Goal: Task Accomplishment & Management: Manage account settings

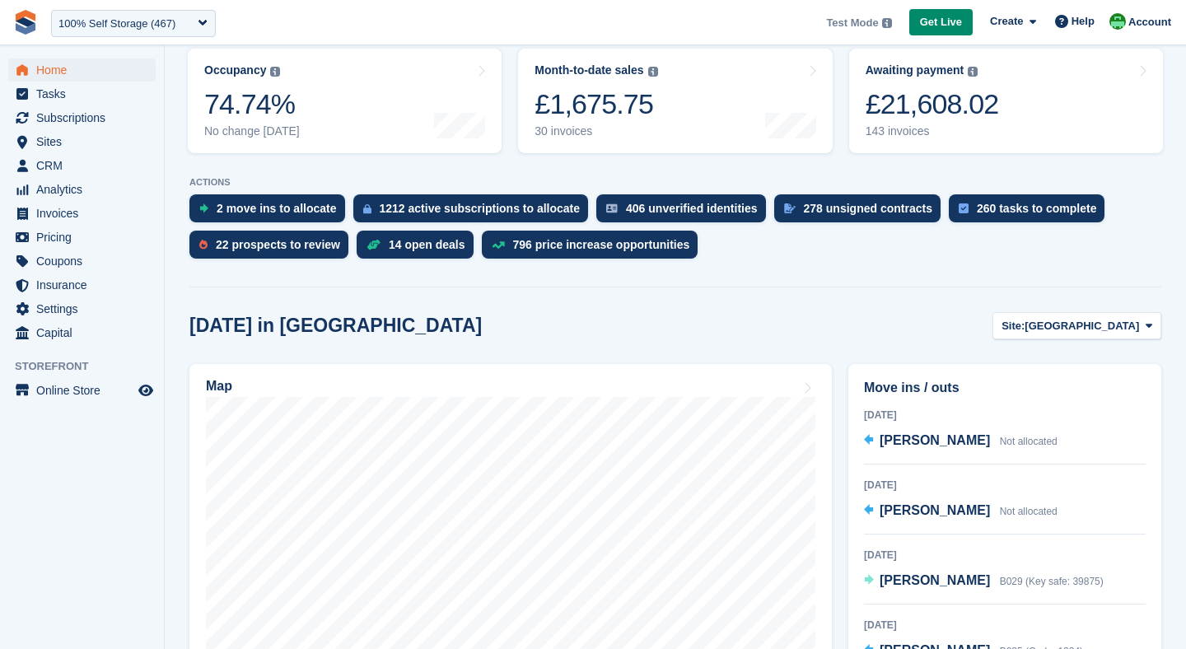
scroll to position [244, 0]
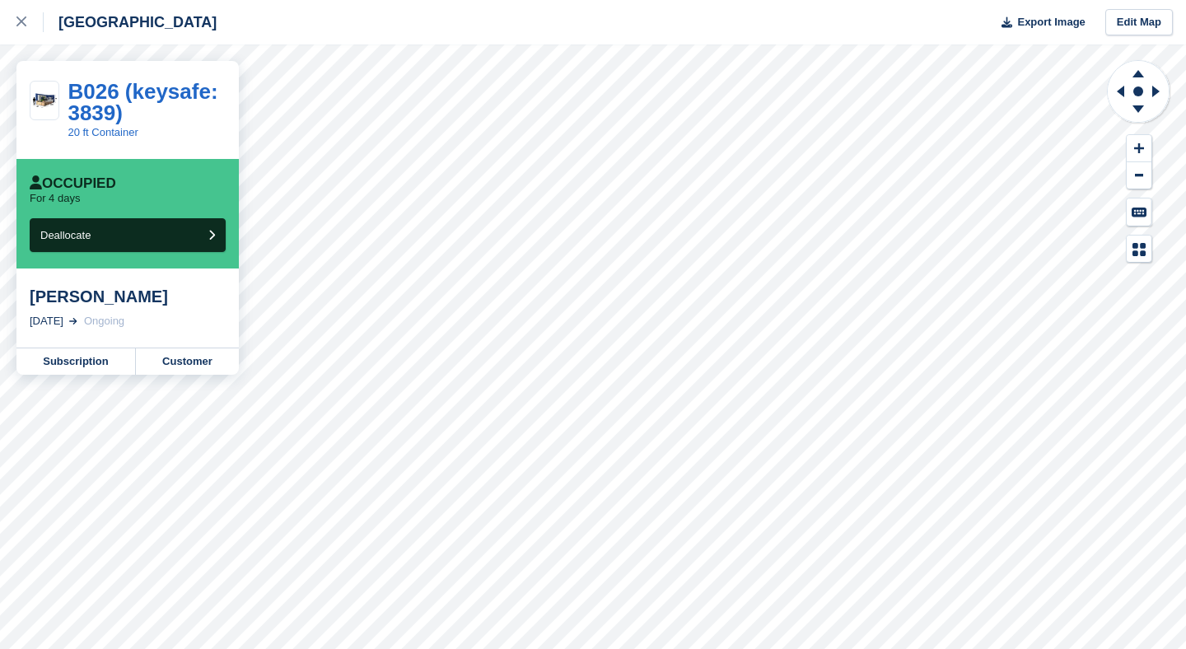
click at [63, 252] on div "Occupied For 4 days Deallocate" at bounding box center [127, 214] width 222 height 110
click at [68, 243] on button "Deallocate" at bounding box center [128, 235] width 196 height 34
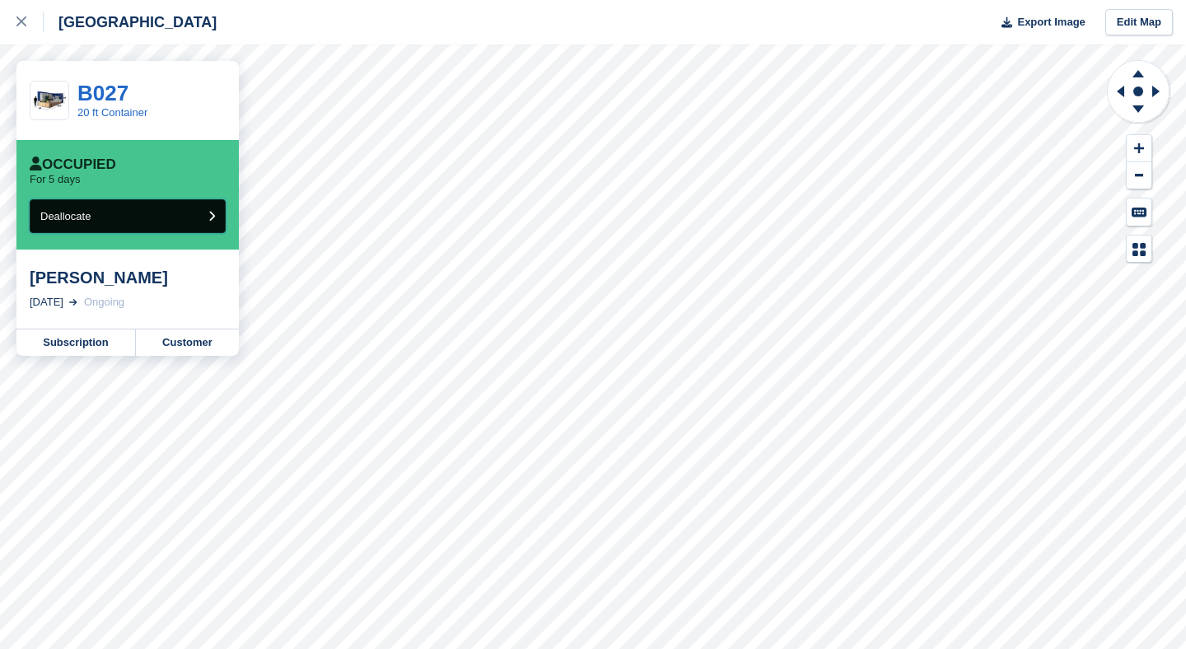
click at [91, 215] on span "Deallocate" at bounding box center [65, 216] width 50 height 12
click at [146, 220] on button "Deallocate" at bounding box center [128, 216] width 196 height 34
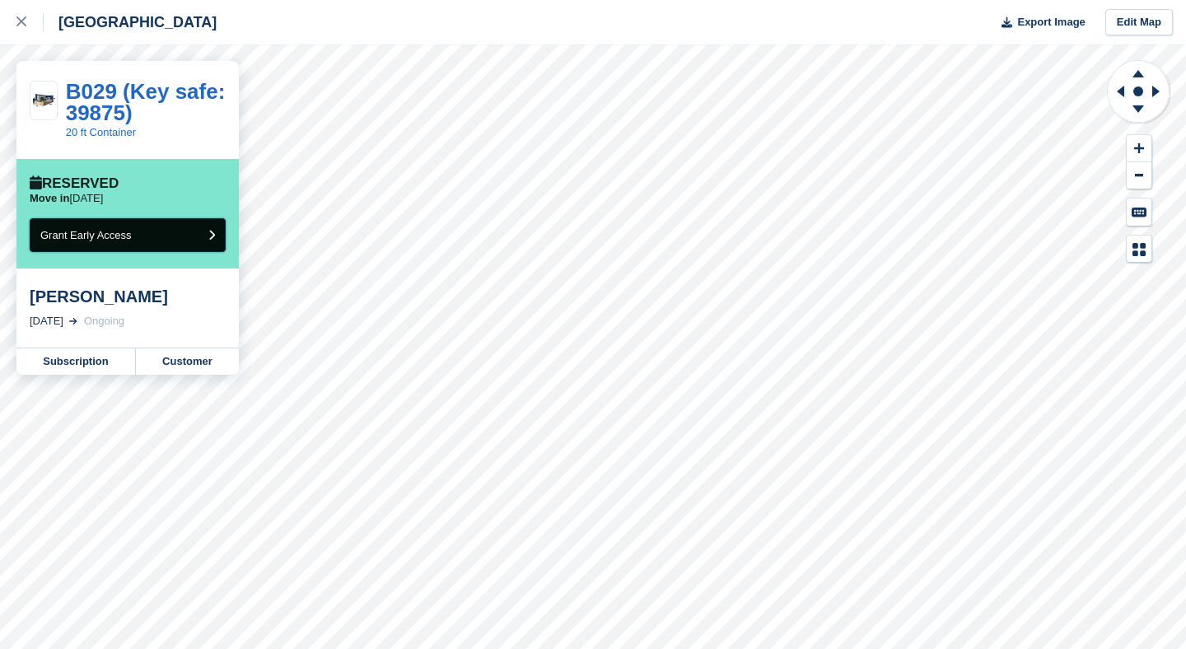
click at [102, 234] on span "Grant Early Access" at bounding box center [85, 235] width 91 height 12
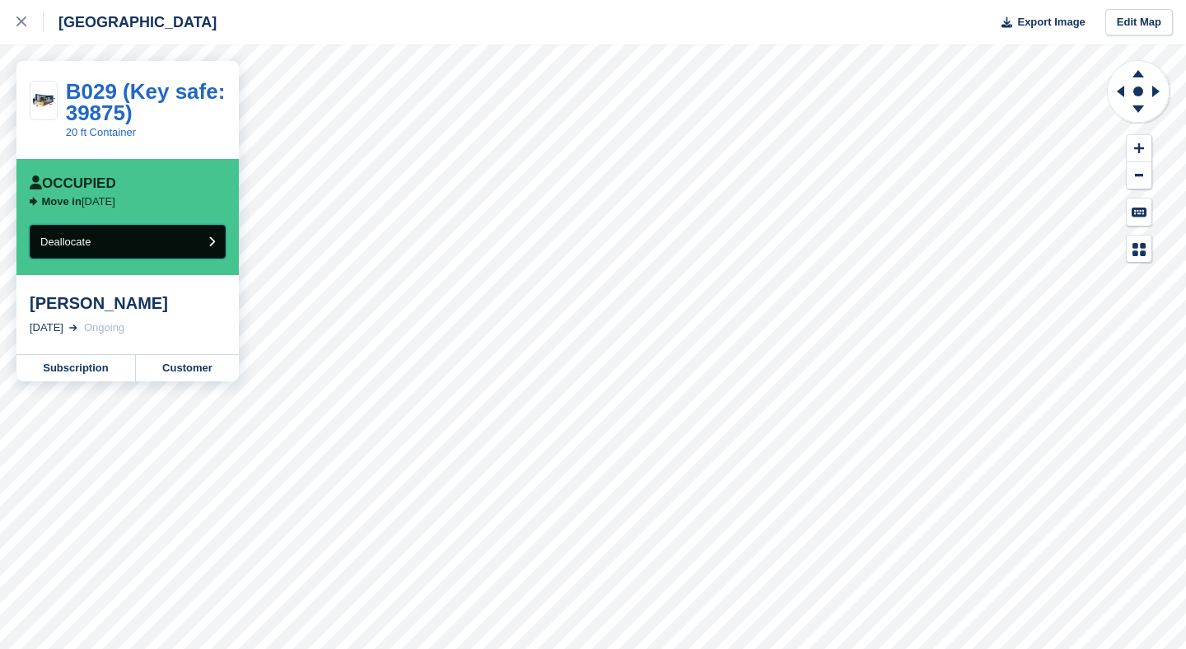
click at [128, 241] on button "Deallocate" at bounding box center [128, 242] width 196 height 34
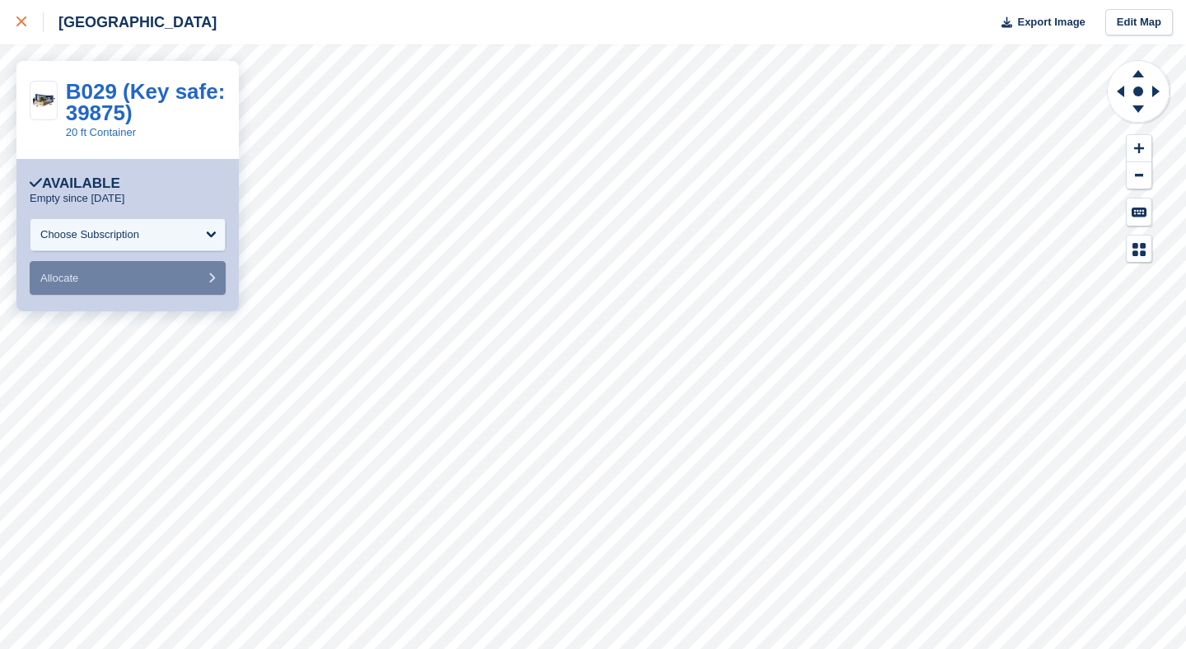
click at [31, 28] on div at bounding box center [29, 22] width 27 height 20
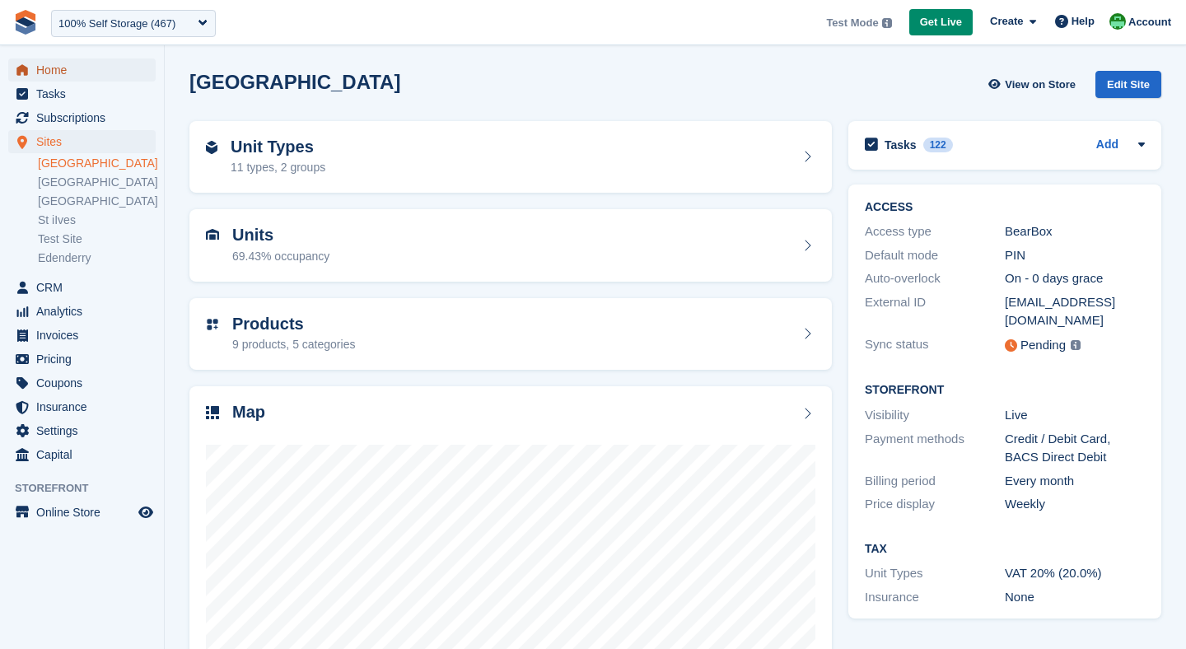
click at [50, 71] on span "Home" at bounding box center [85, 69] width 99 height 23
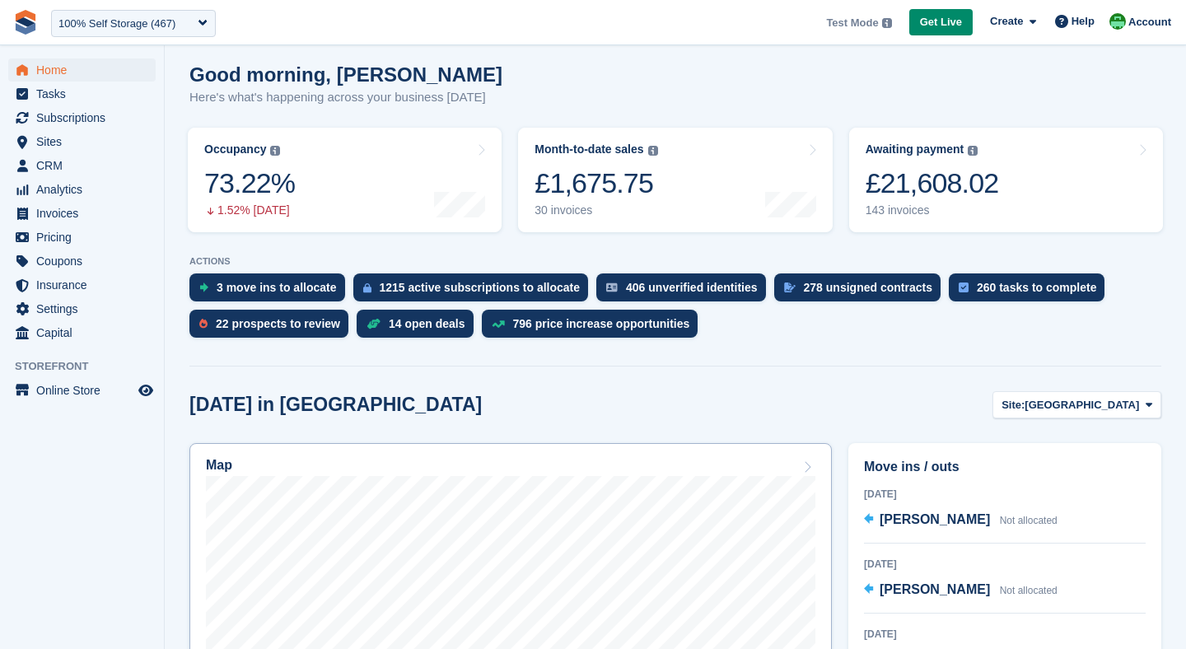
scroll to position [139, 0]
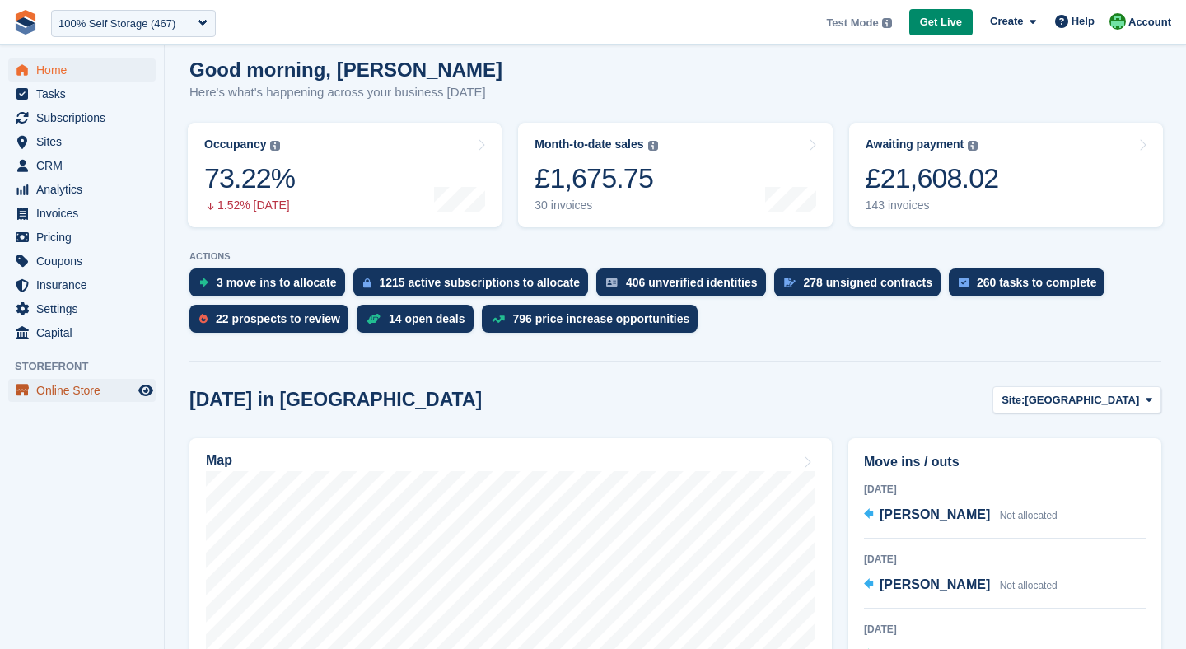
click at [43, 399] on span "Online Store" at bounding box center [85, 390] width 99 height 23
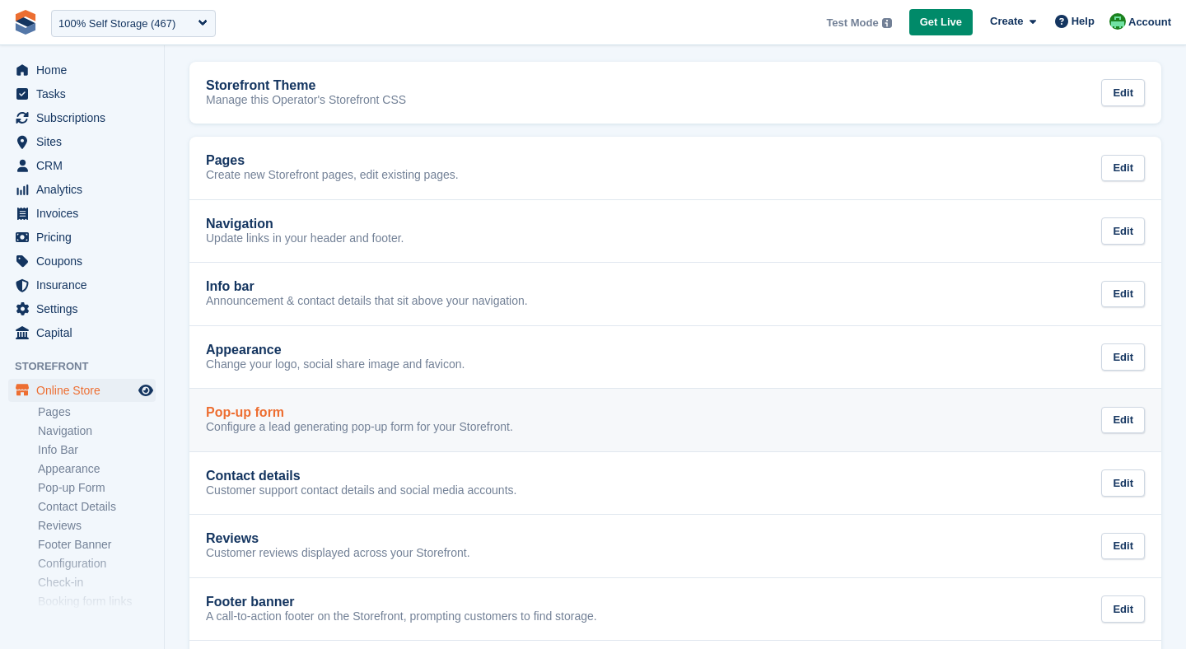
scroll to position [41, 0]
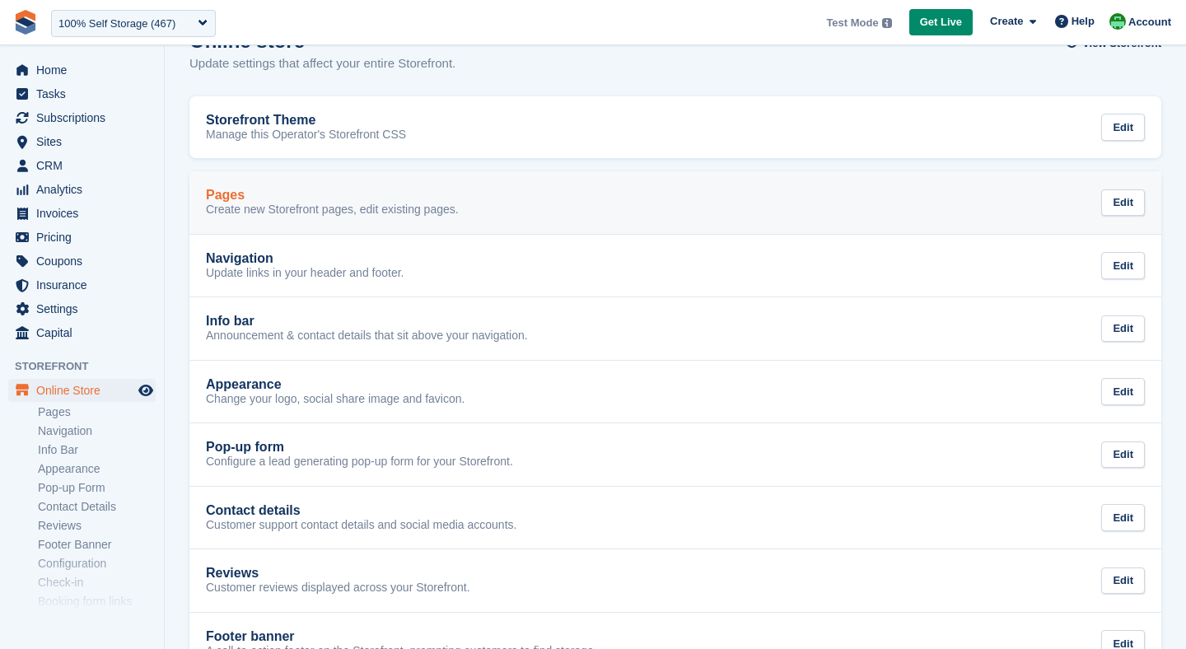
click at [290, 211] on p "Create new Storefront pages, edit existing pages." at bounding box center [332, 210] width 253 height 15
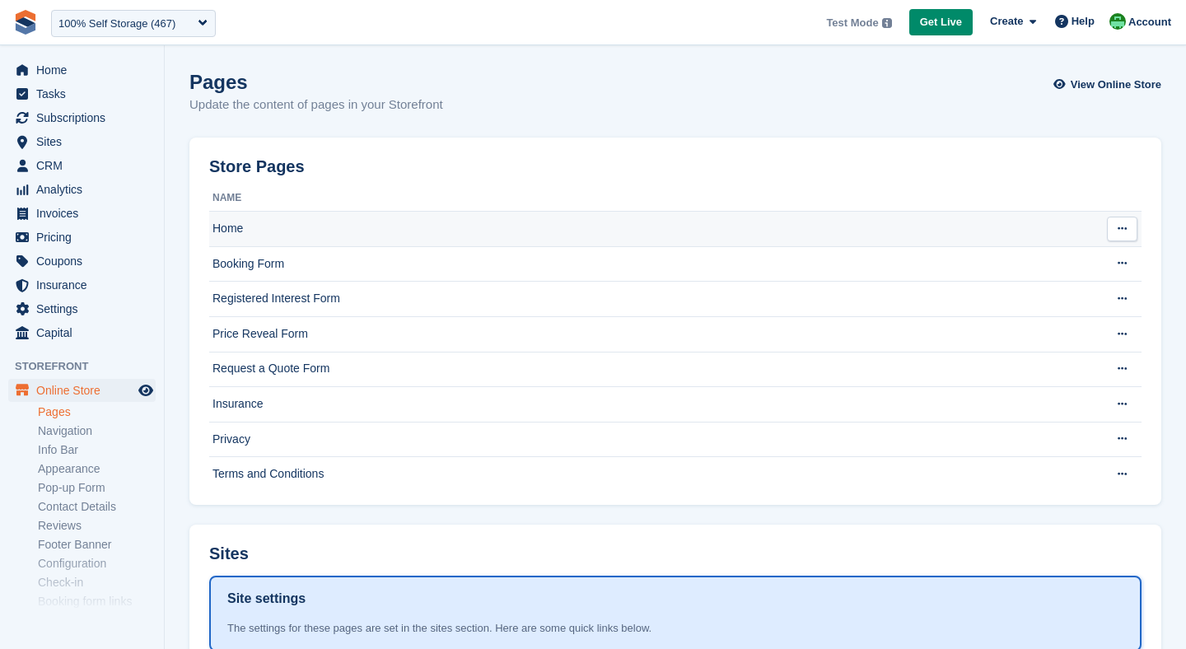
click at [249, 226] on td "Home" at bounding box center [651, 229] width 885 height 35
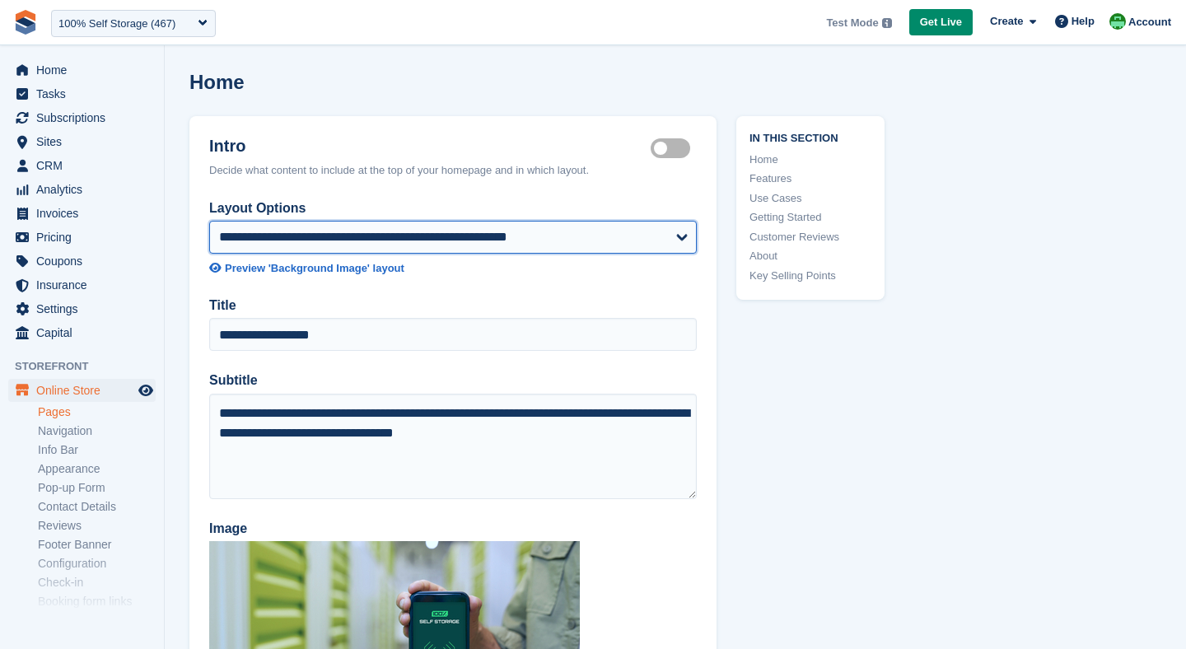
click at [273, 240] on select "**********" at bounding box center [452, 237] width 487 height 33
select select "**********"
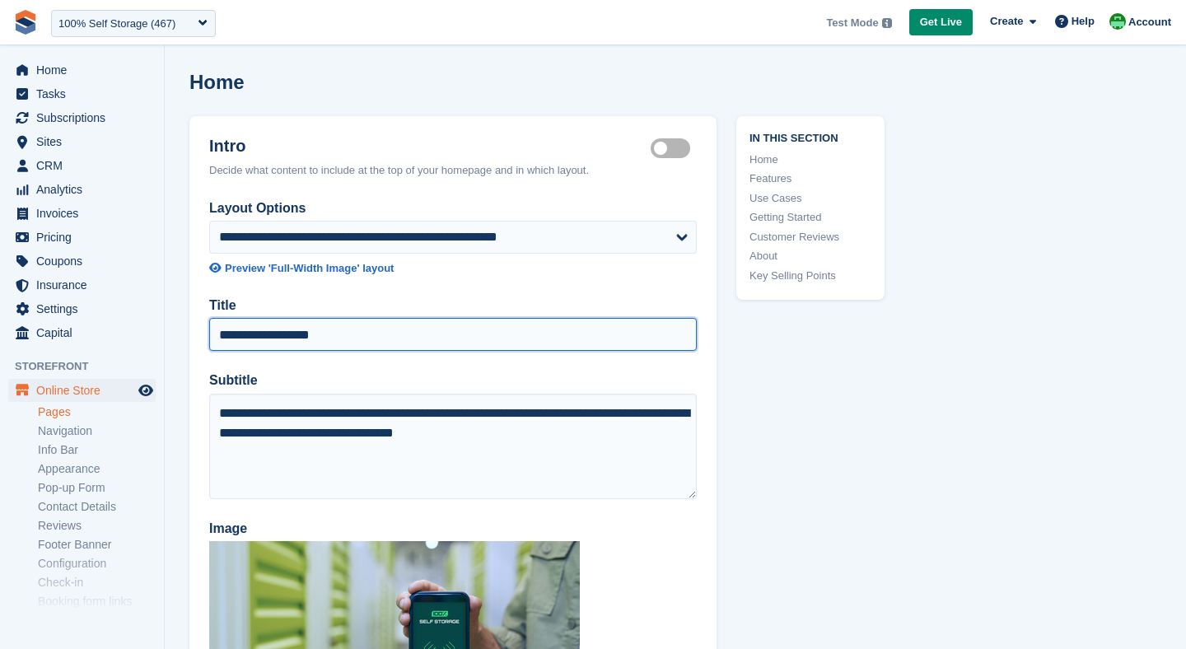
click at [324, 331] on input "**********" at bounding box center [452, 334] width 487 height 33
click at [359, 346] on input "**********" at bounding box center [452, 334] width 487 height 33
type input "**********"
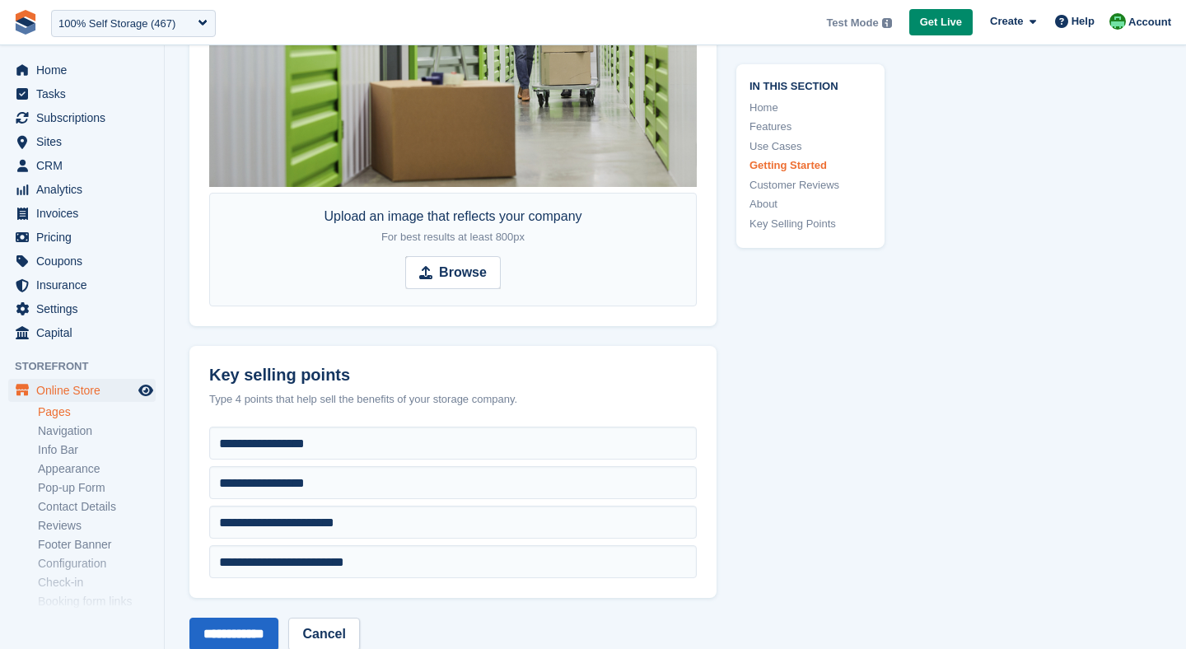
scroll to position [6759, 0]
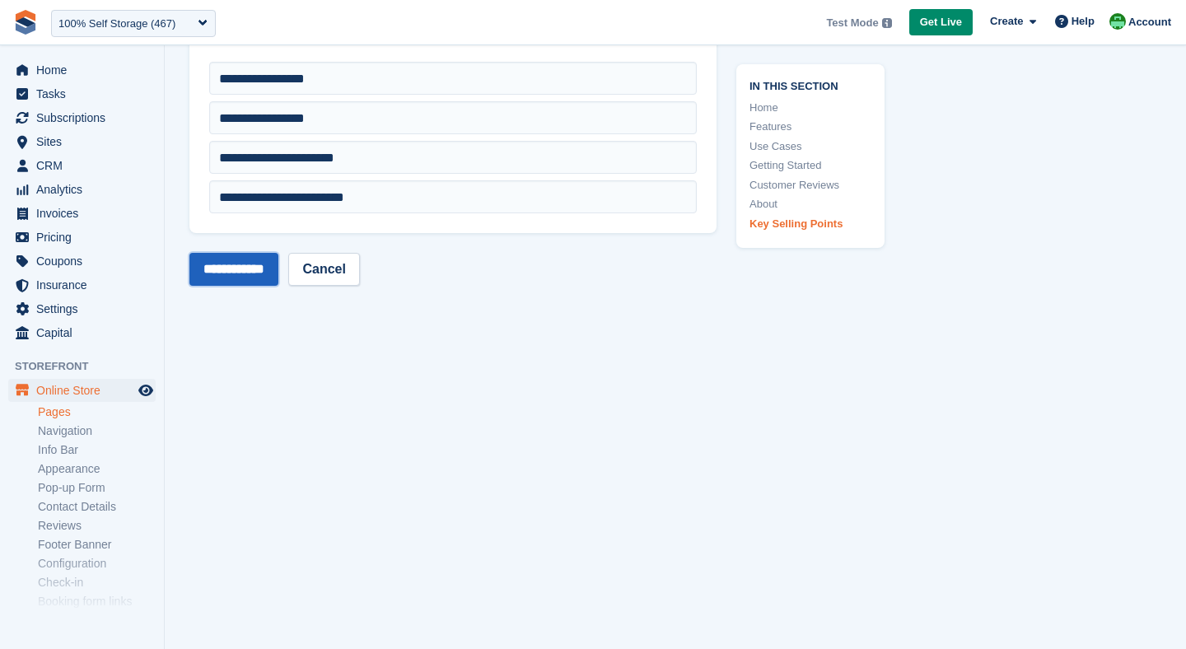
click at [228, 263] on input "**********" at bounding box center [233, 269] width 89 height 33
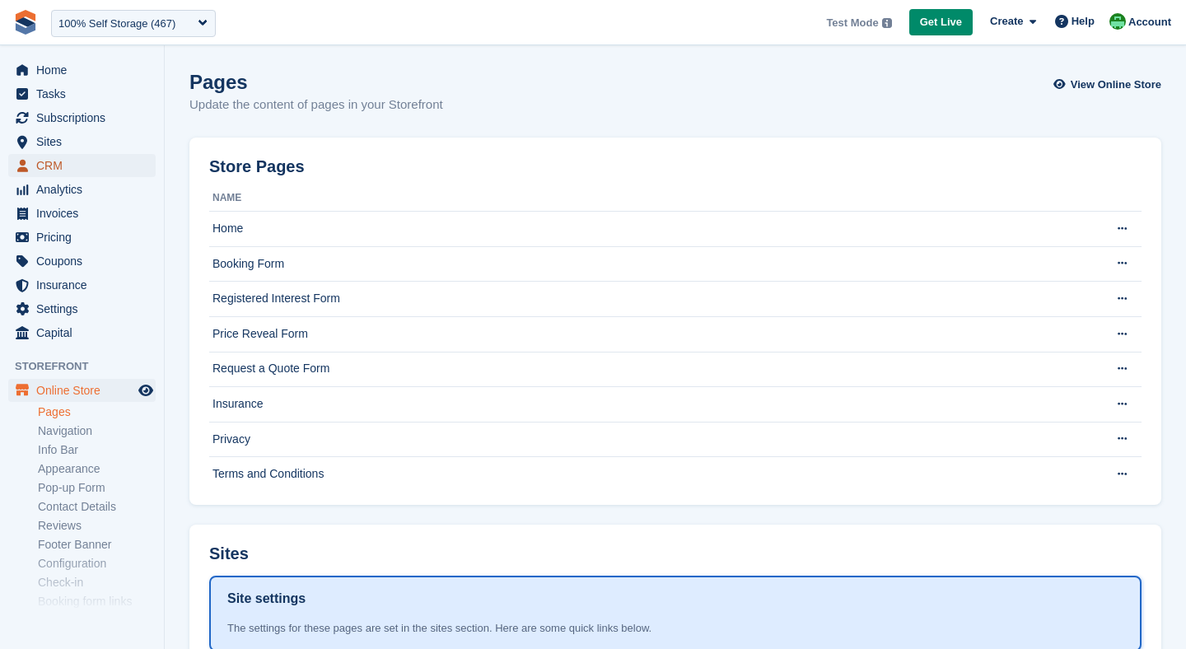
click at [41, 170] on span "CRM" at bounding box center [85, 165] width 99 height 23
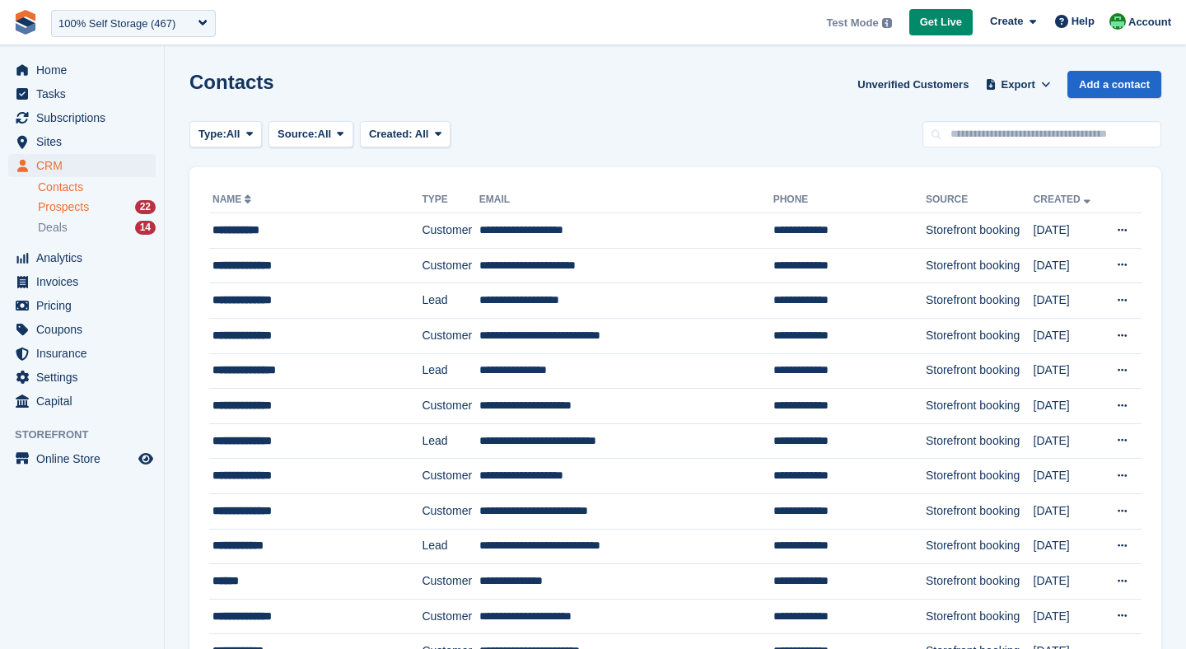
click at [98, 203] on div "Prospects 22" at bounding box center [97, 207] width 118 height 16
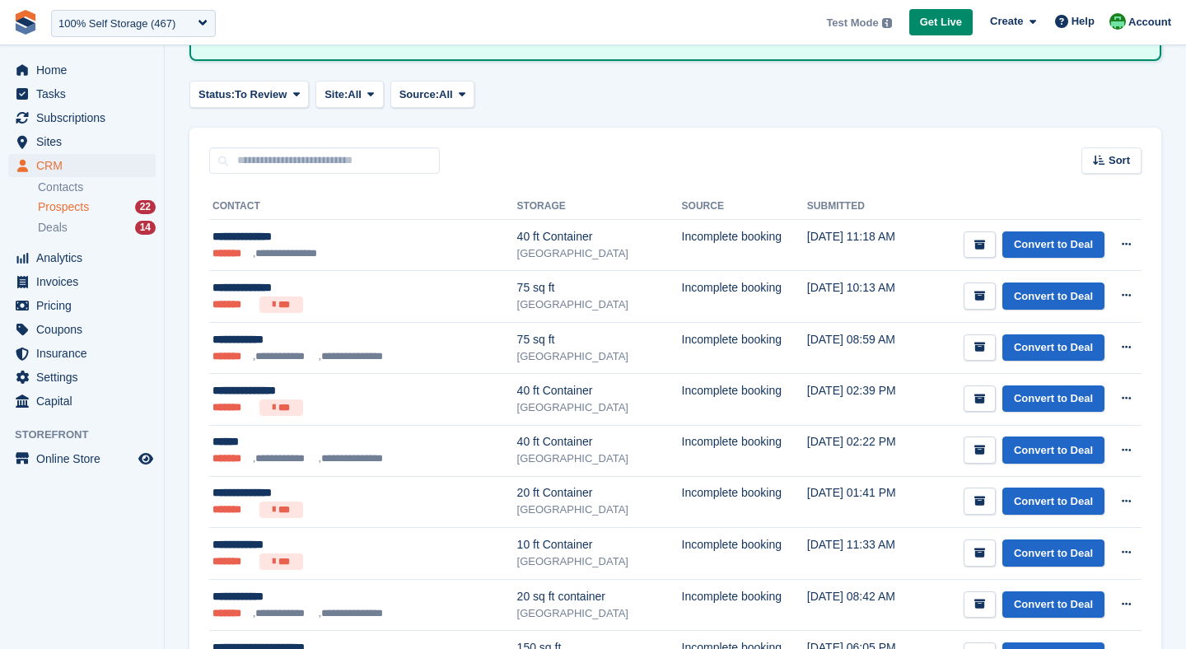
scroll to position [96, 0]
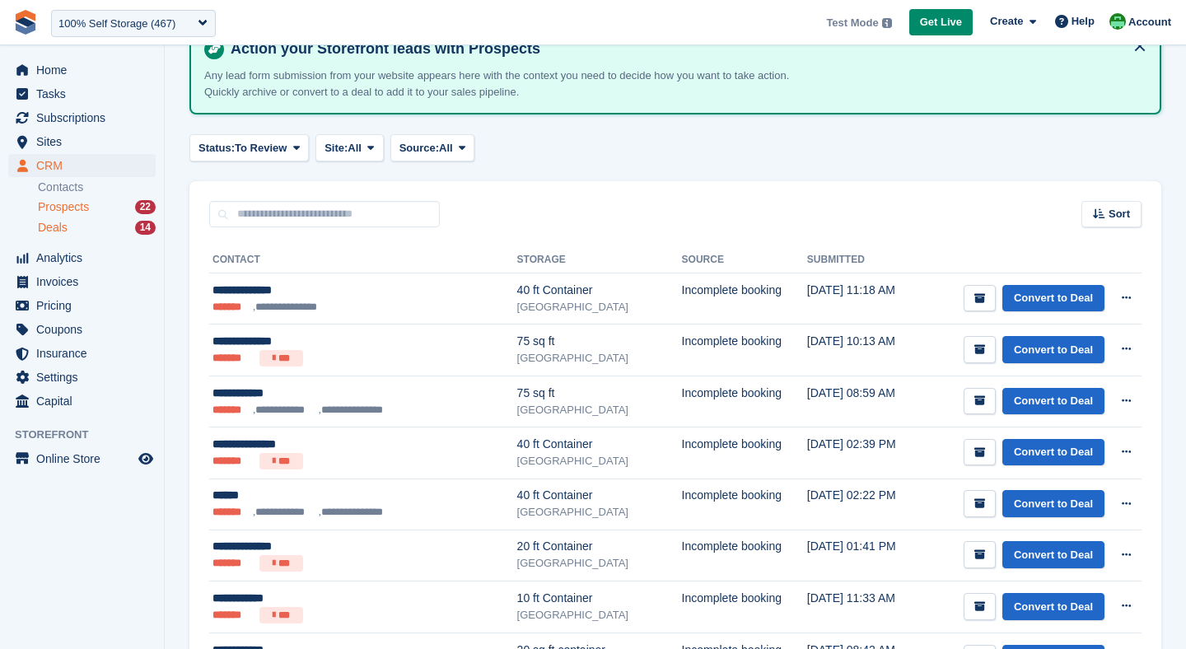
click at [105, 226] on div "Deals 14" at bounding box center [97, 228] width 118 height 16
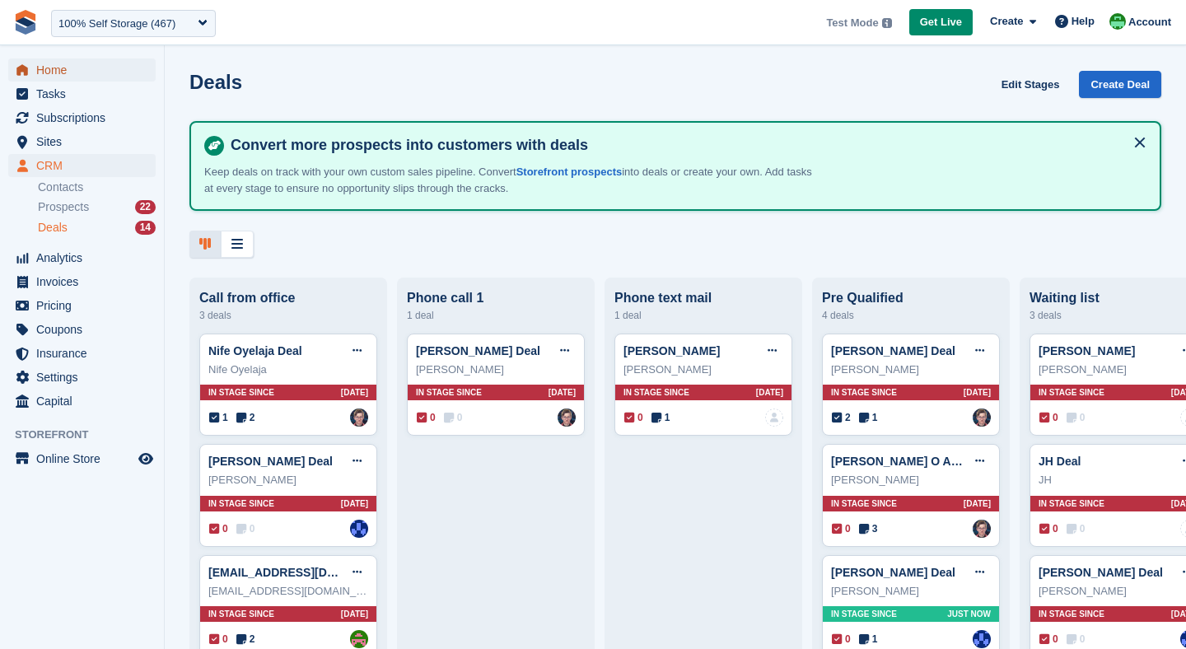
click at [36, 68] on span "Home" at bounding box center [85, 69] width 99 height 23
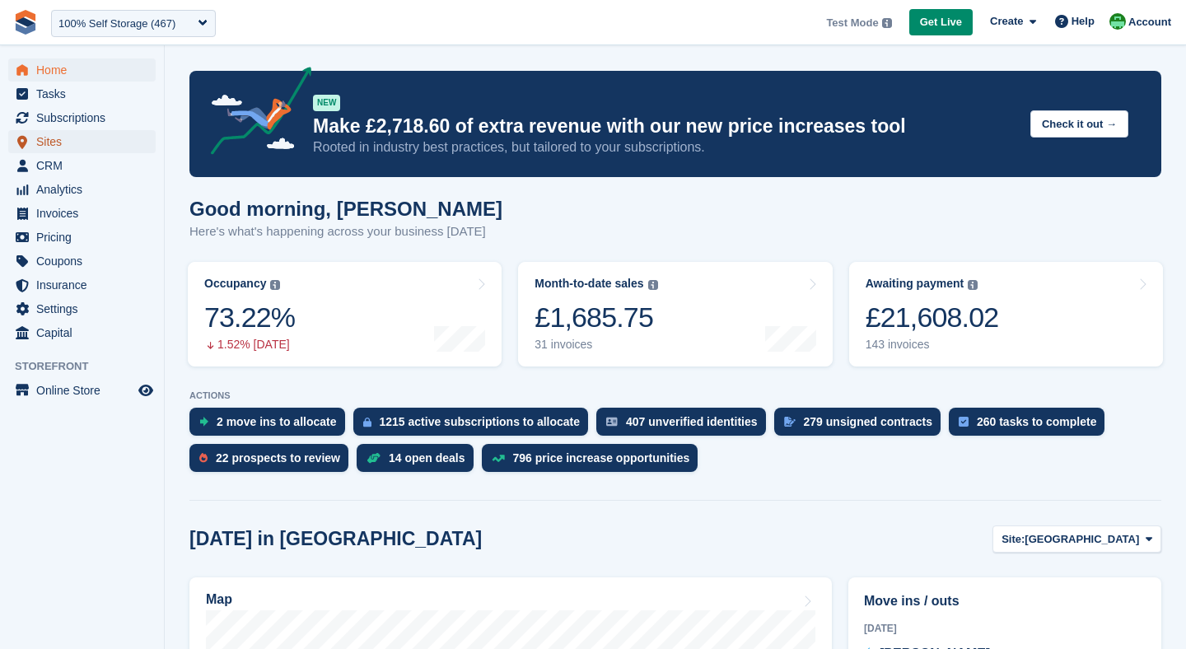
click at [55, 138] on span "Sites" at bounding box center [85, 141] width 99 height 23
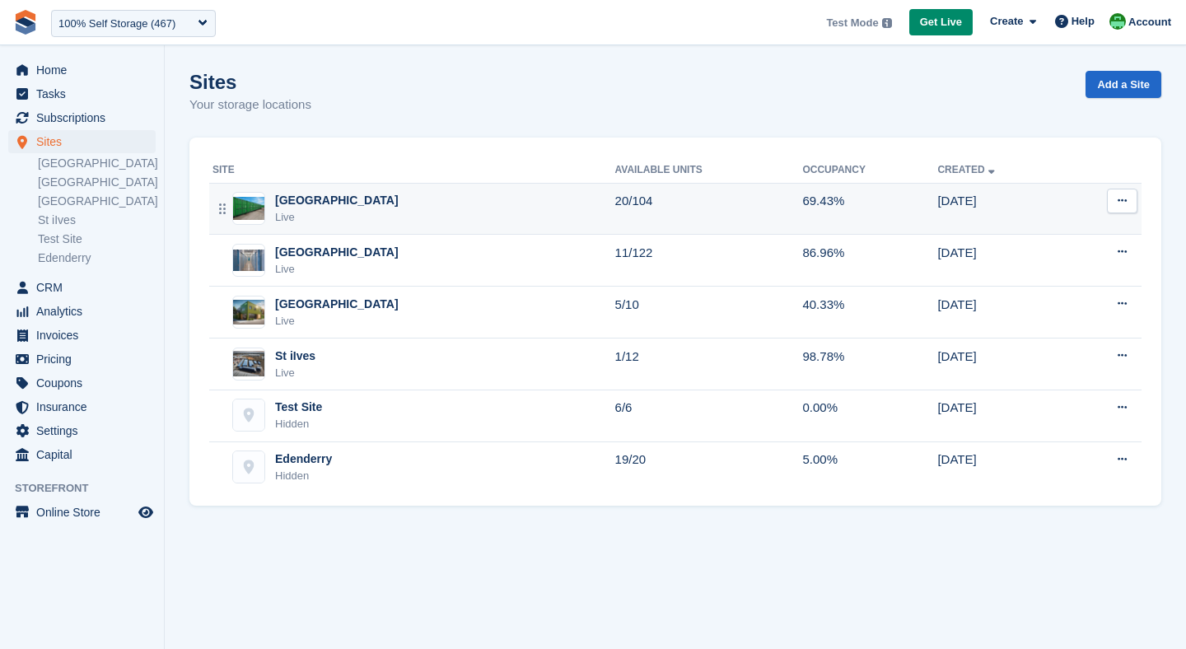
click at [308, 203] on div "[GEOGRAPHIC_DATA]" at bounding box center [337, 200] width 124 height 17
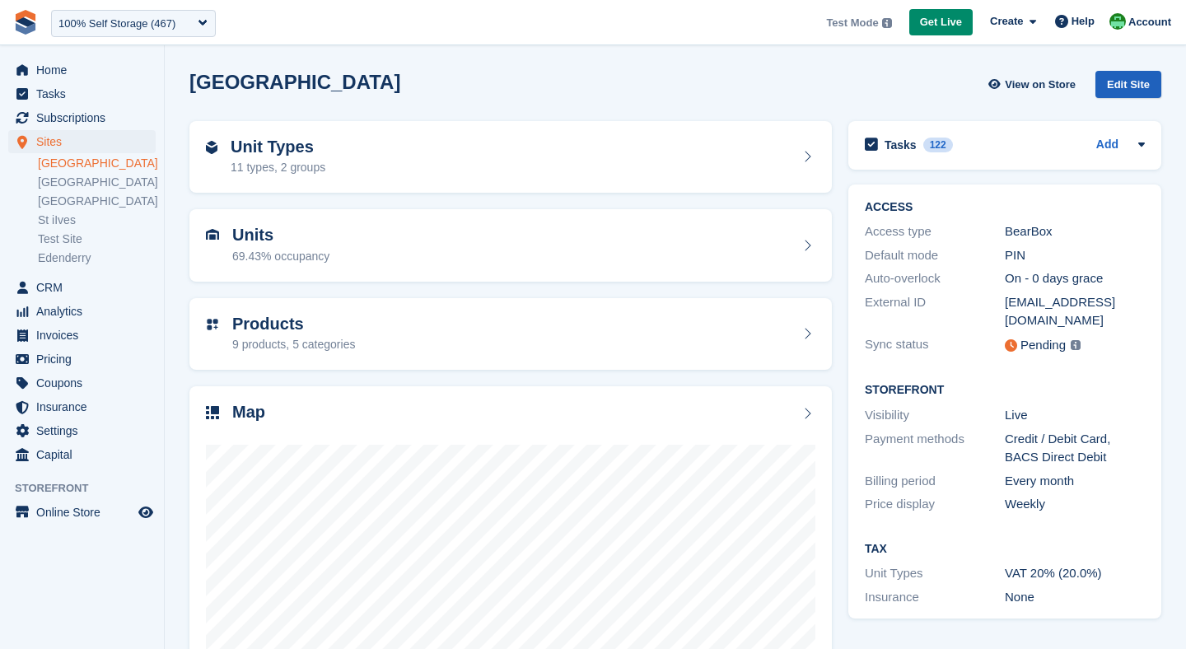
click at [1131, 84] on div "Edit Site" at bounding box center [1128, 84] width 66 height 27
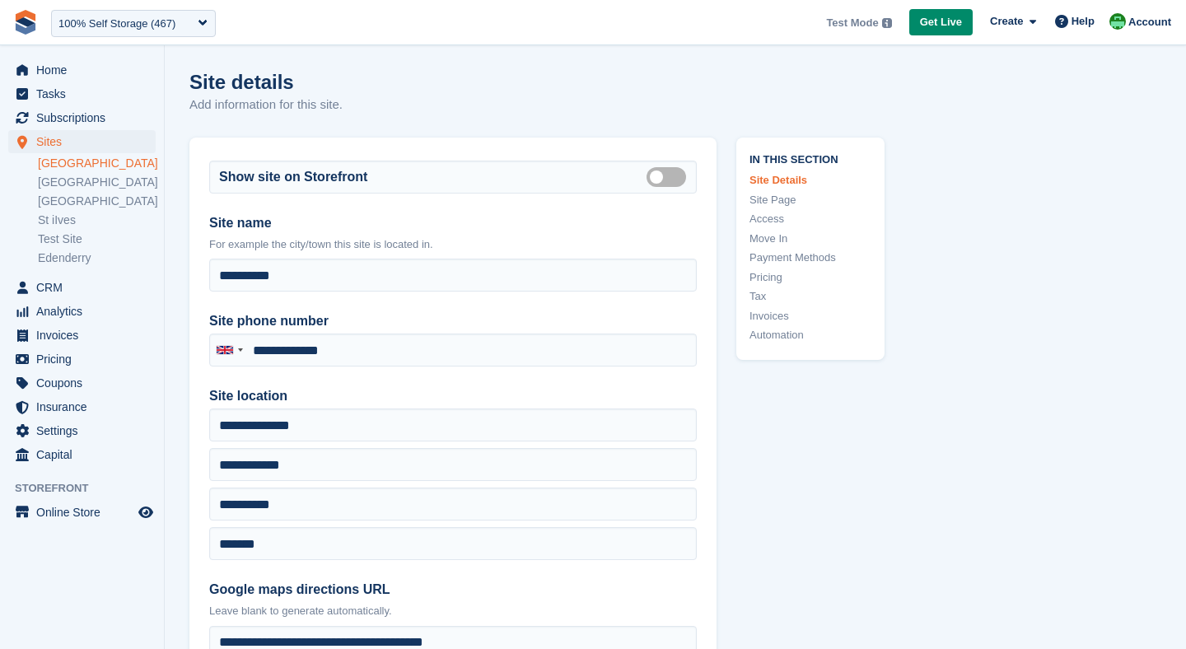
type input "**********"
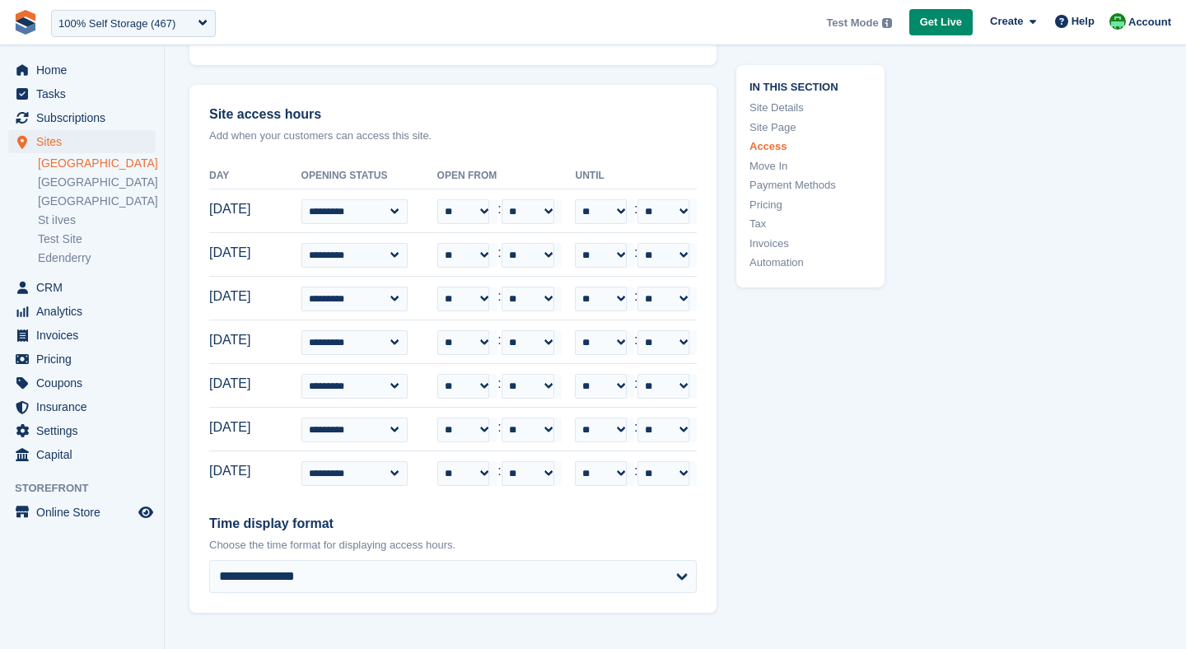
scroll to position [4033, 0]
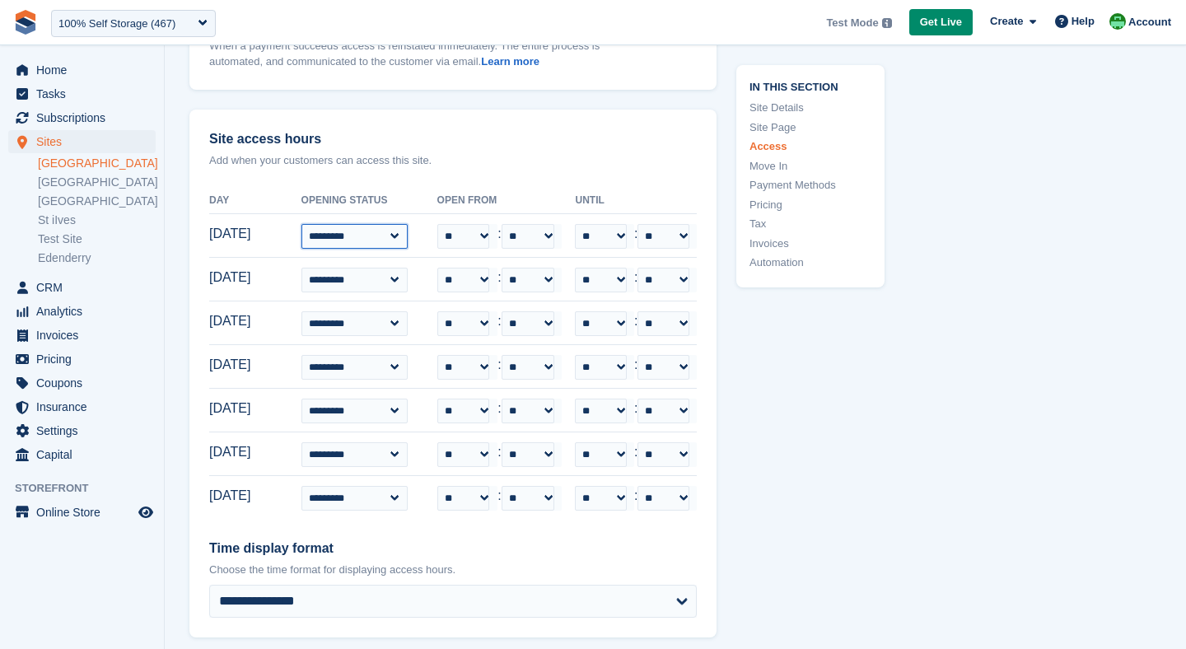
click at [380, 224] on select "**********" at bounding box center [354, 236] width 107 height 25
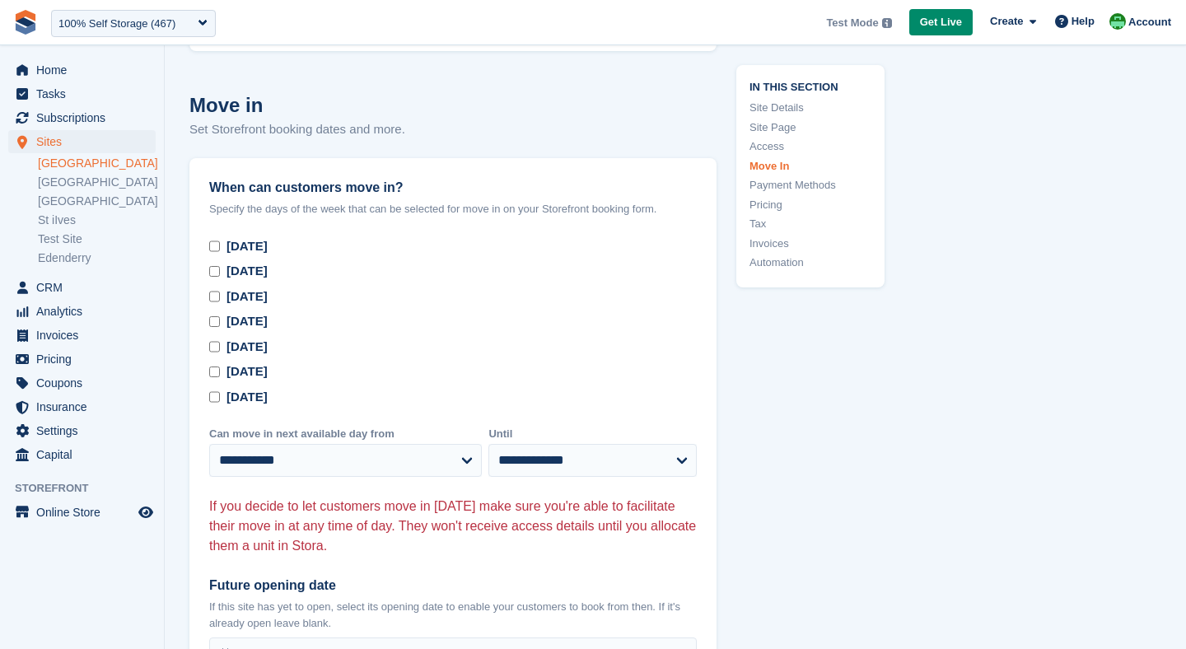
scroll to position [4625, 0]
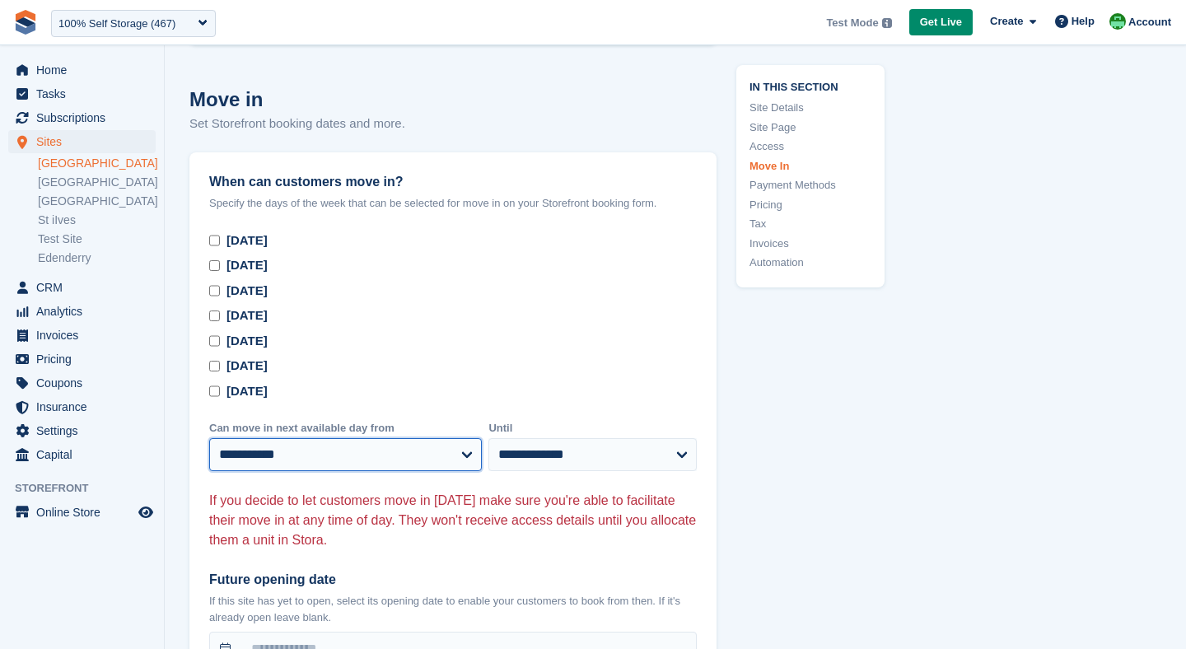
click at [287, 438] on select "**********" at bounding box center [345, 454] width 273 height 33
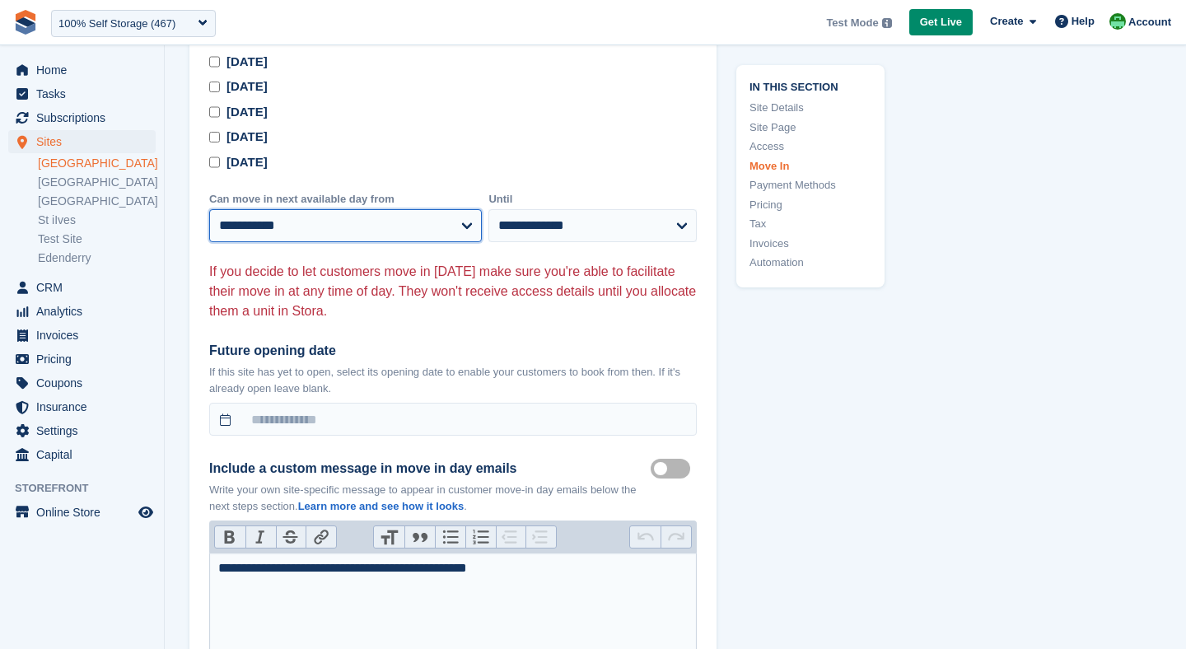
scroll to position [4880, 0]
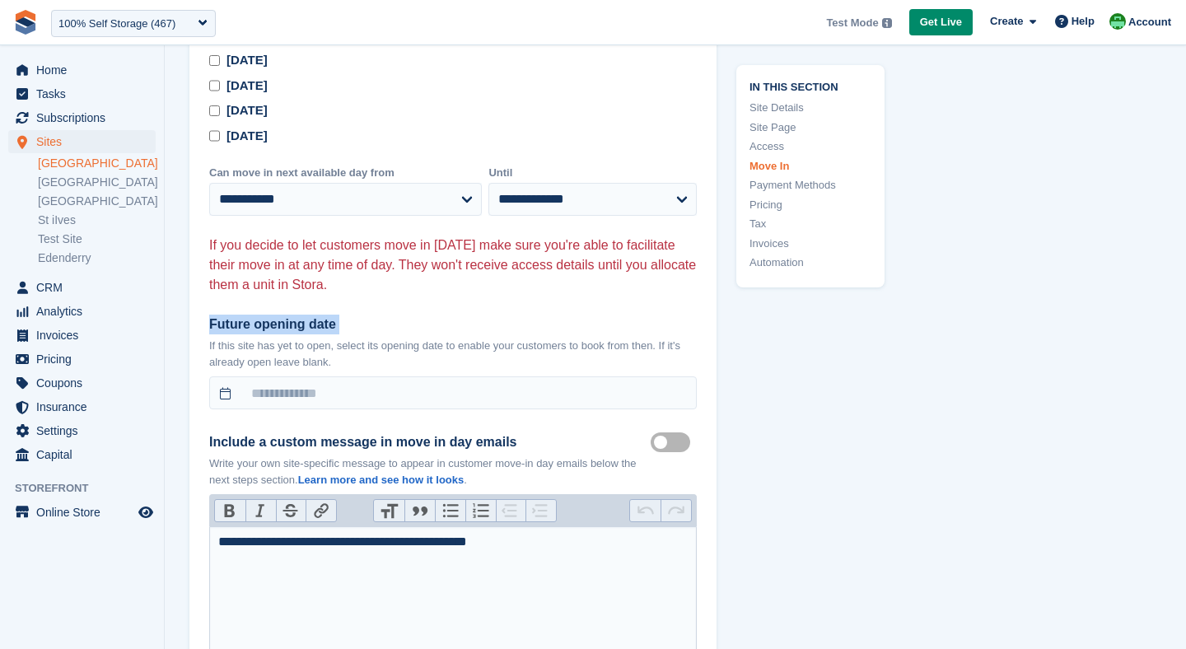
drag, startPoint x: 210, startPoint y: 291, endPoint x: 333, endPoint y: 299, distance: 123.0
click at [333, 315] on div "Future opening date If this site has yet to open, select its opening date to en…" at bounding box center [452, 342] width 487 height 55
click at [385, 315] on div "Future opening date If this site has yet to open, select its opening date to en…" at bounding box center [452, 342] width 487 height 55
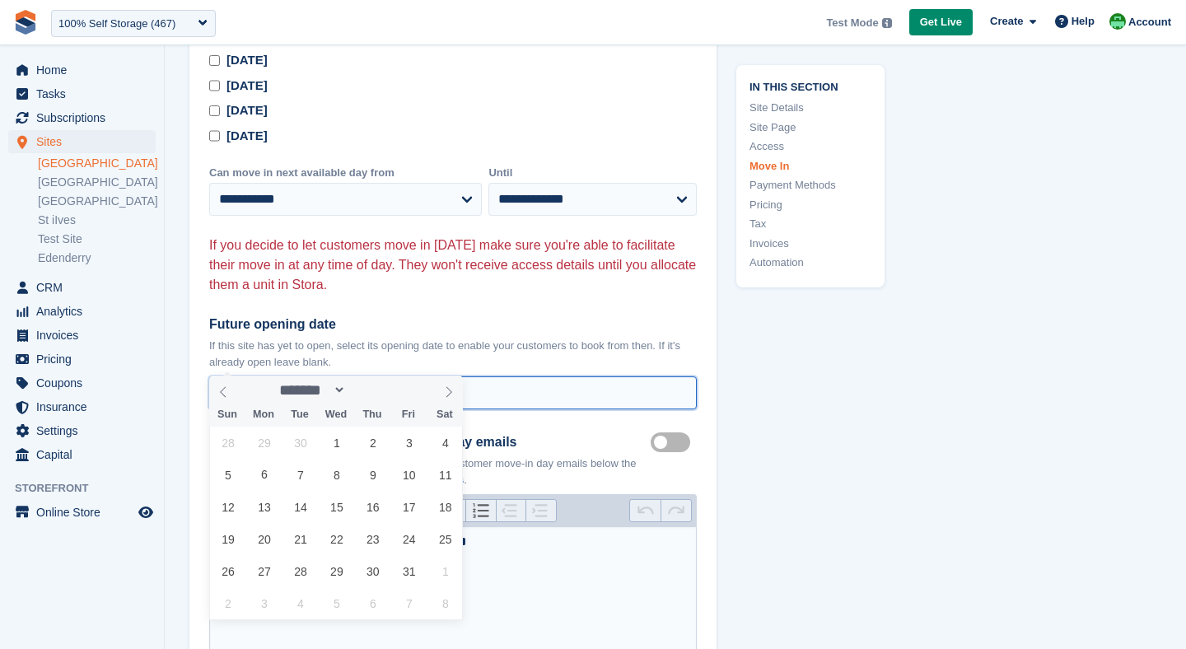
click at [265, 376] on input "text" at bounding box center [452, 392] width 487 height 33
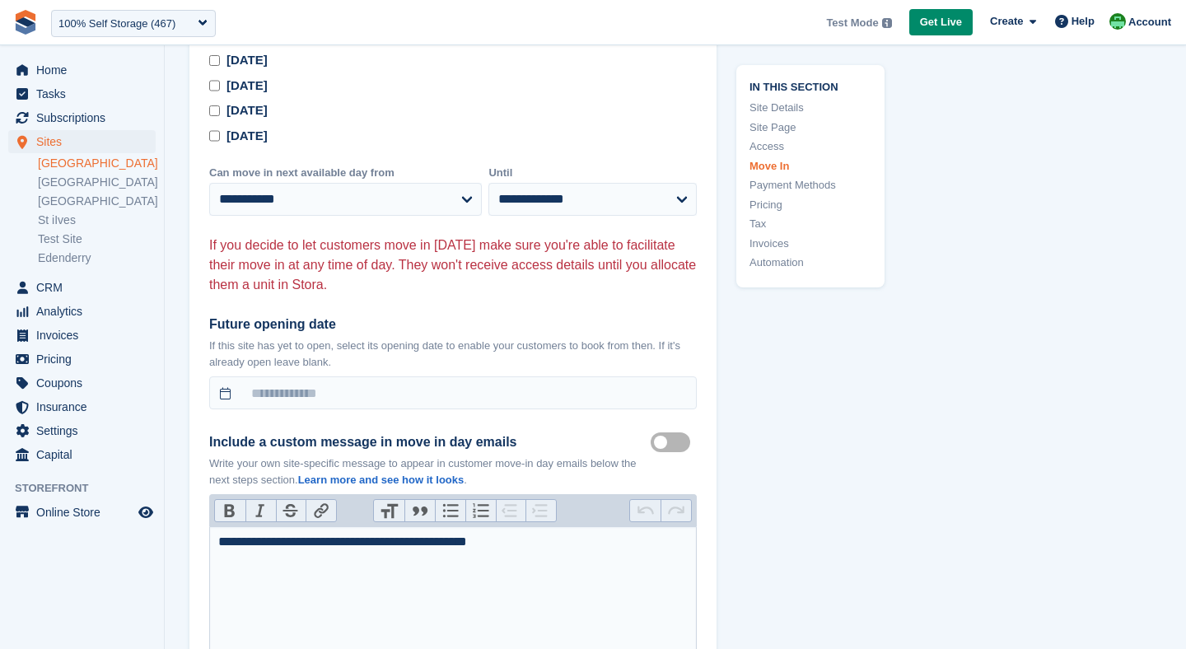
click at [34, 412] on link "Insurance" at bounding box center [81, 406] width 147 height 23
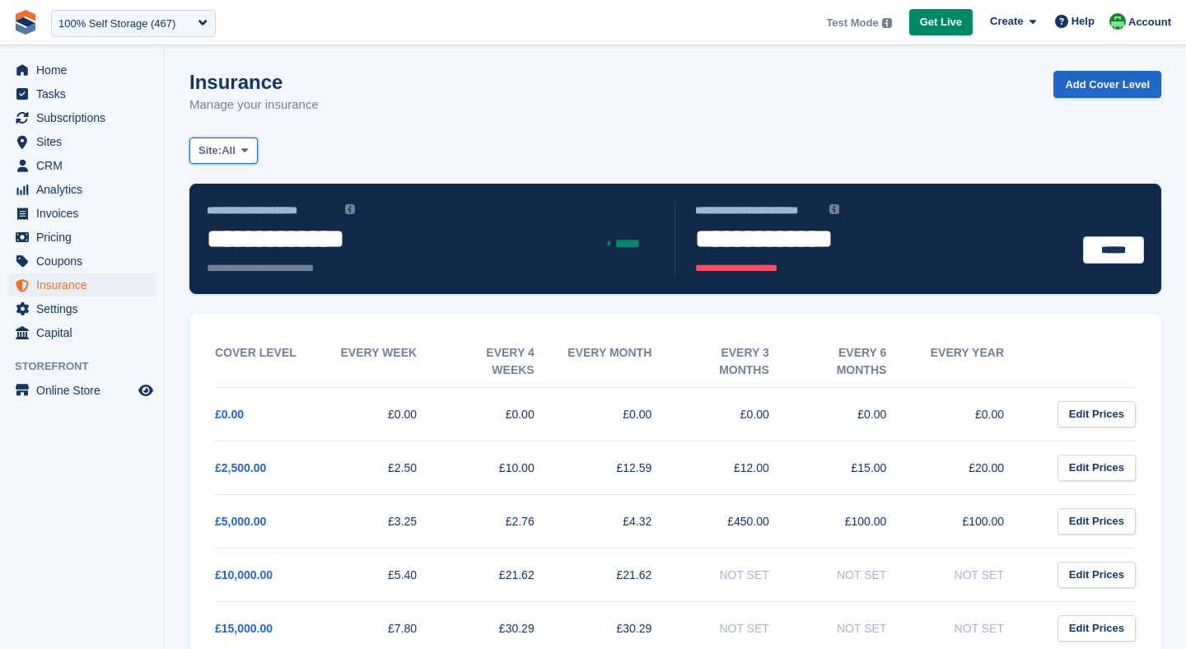
click at [217, 155] on span "Site:" at bounding box center [209, 150] width 23 height 16
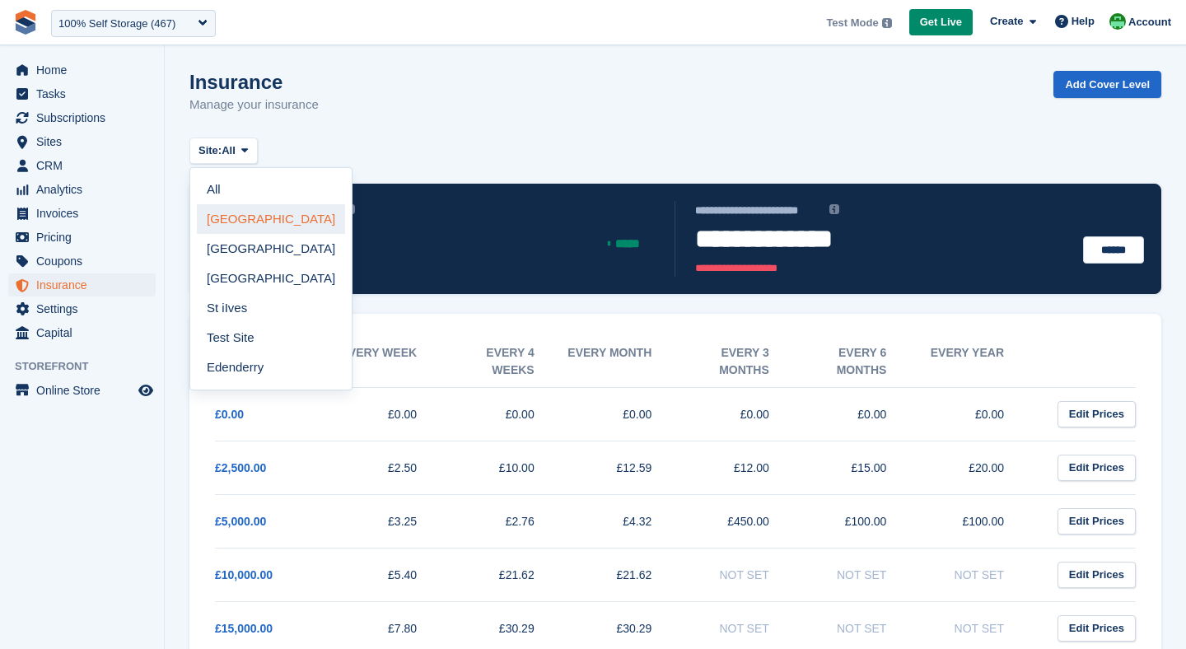
click at [235, 224] on link "[GEOGRAPHIC_DATA]" at bounding box center [271, 219] width 148 height 30
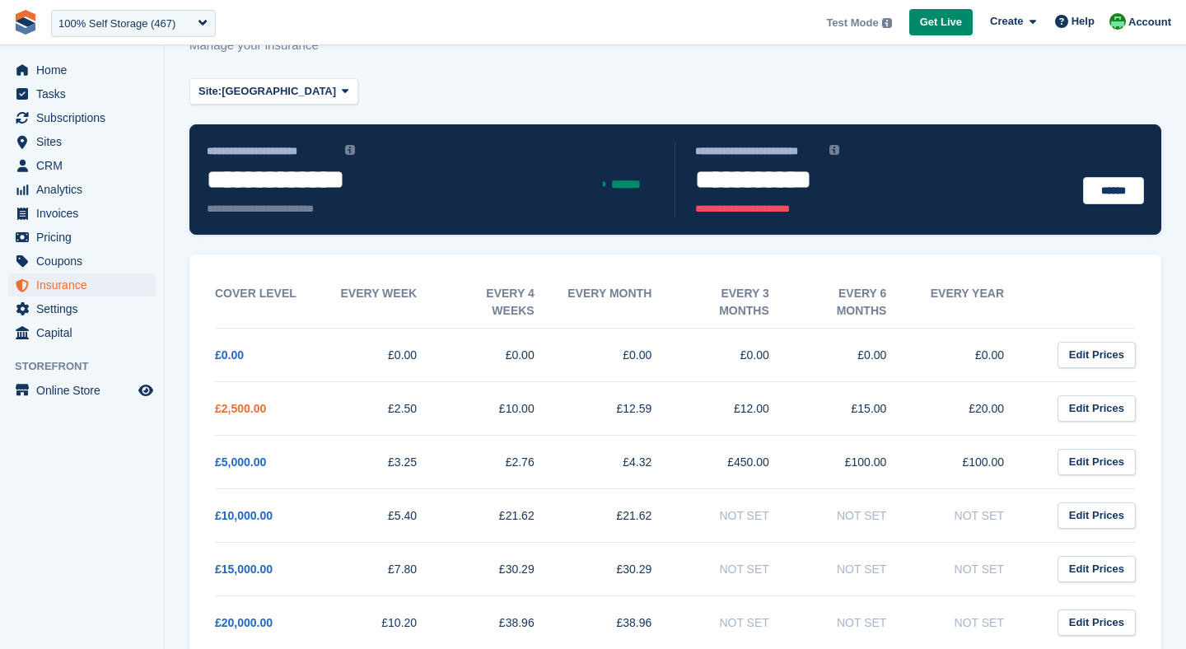
scroll to position [100, 0]
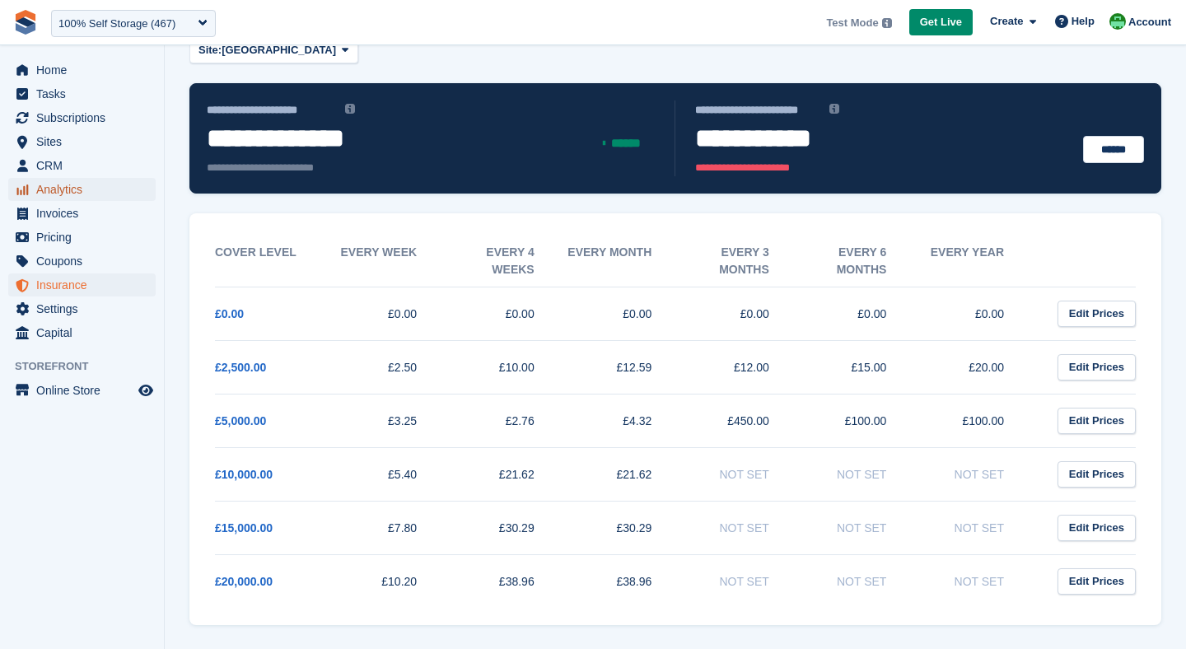
click at [57, 191] on span "Analytics" at bounding box center [85, 189] width 99 height 23
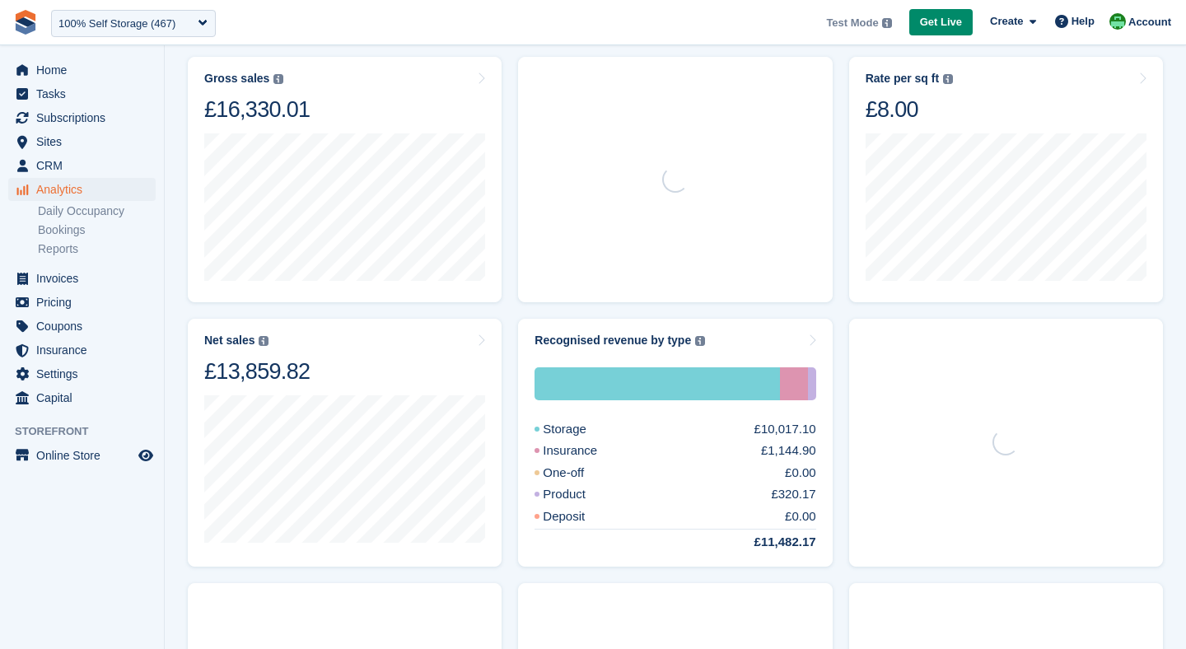
scroll to position [263, 0]
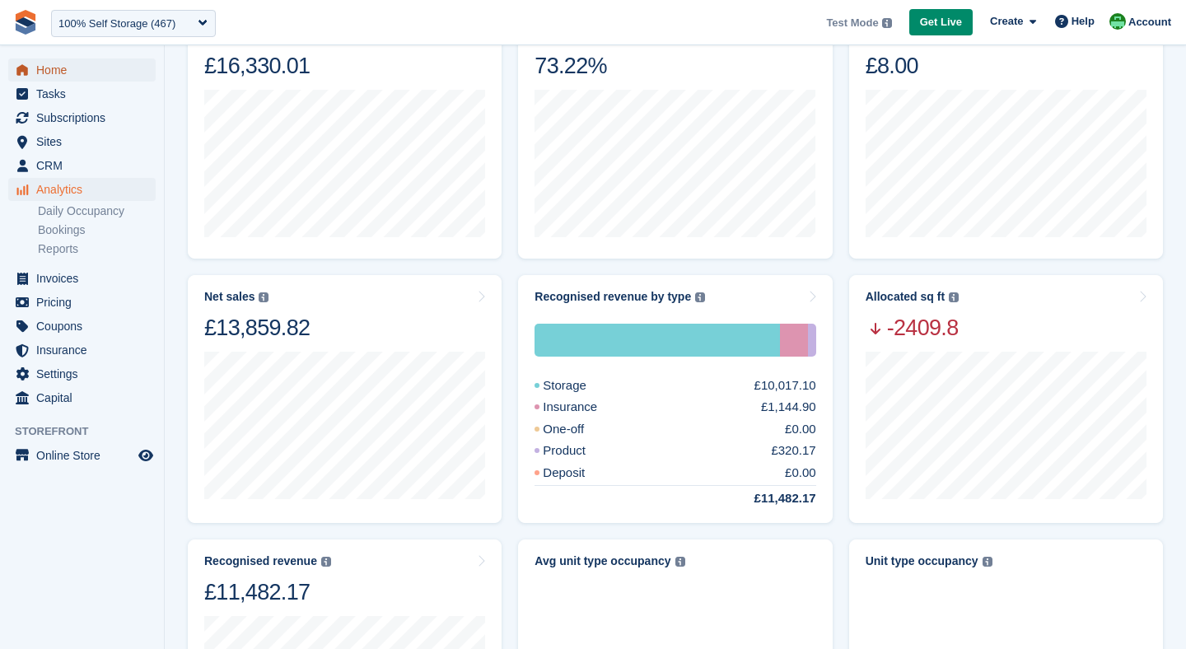
click at [82, 58] on span "Home" at bounding box center [85, 69] width 99 height 23
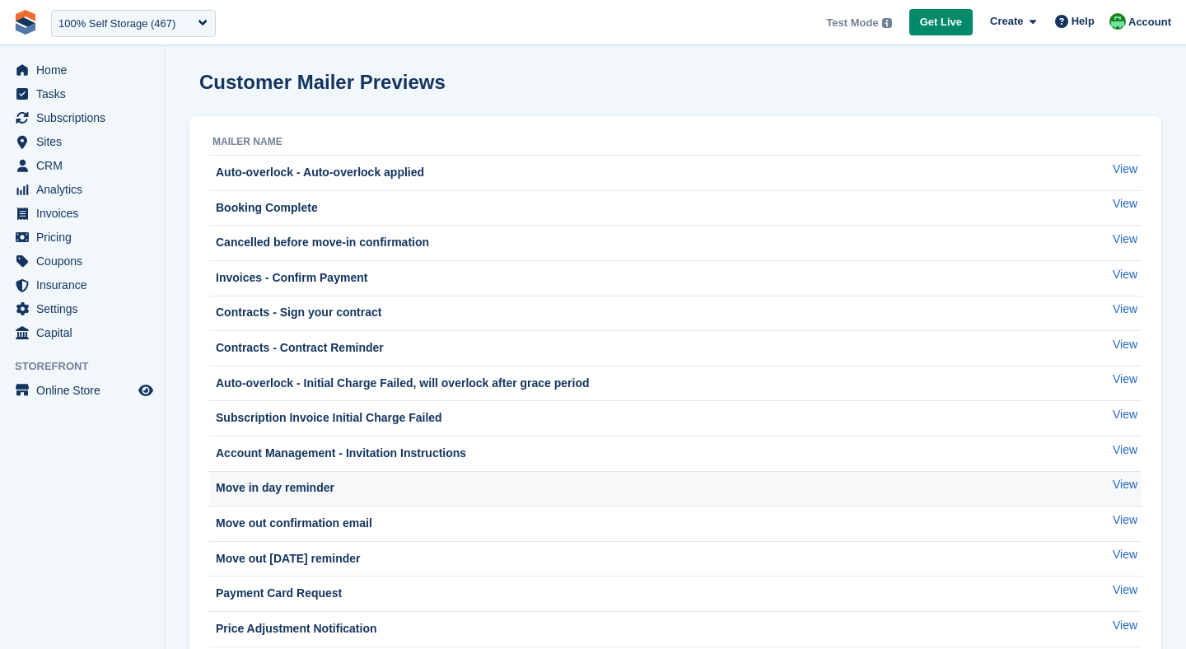
click at [330, 492] on div "Move in day reminder" at bounding box center [273, 487] width 122 height 17
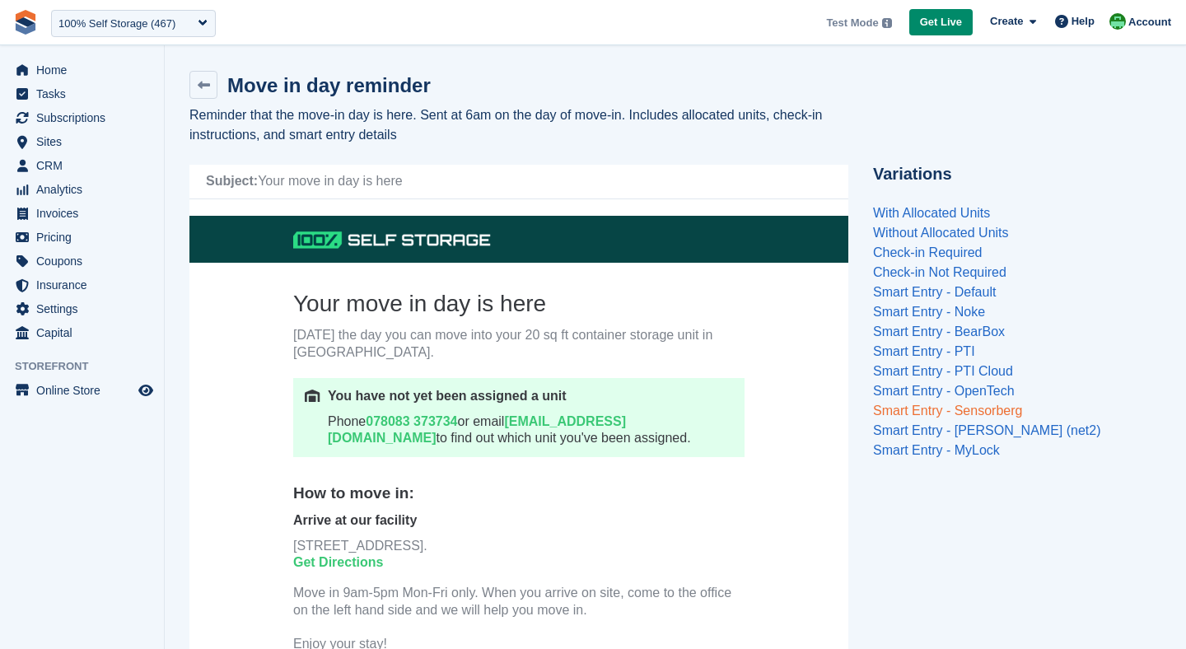
click at [965, 413] on link "Smart Entry - Sensorberg" at bounding box center [947, 410] width 149 height 14
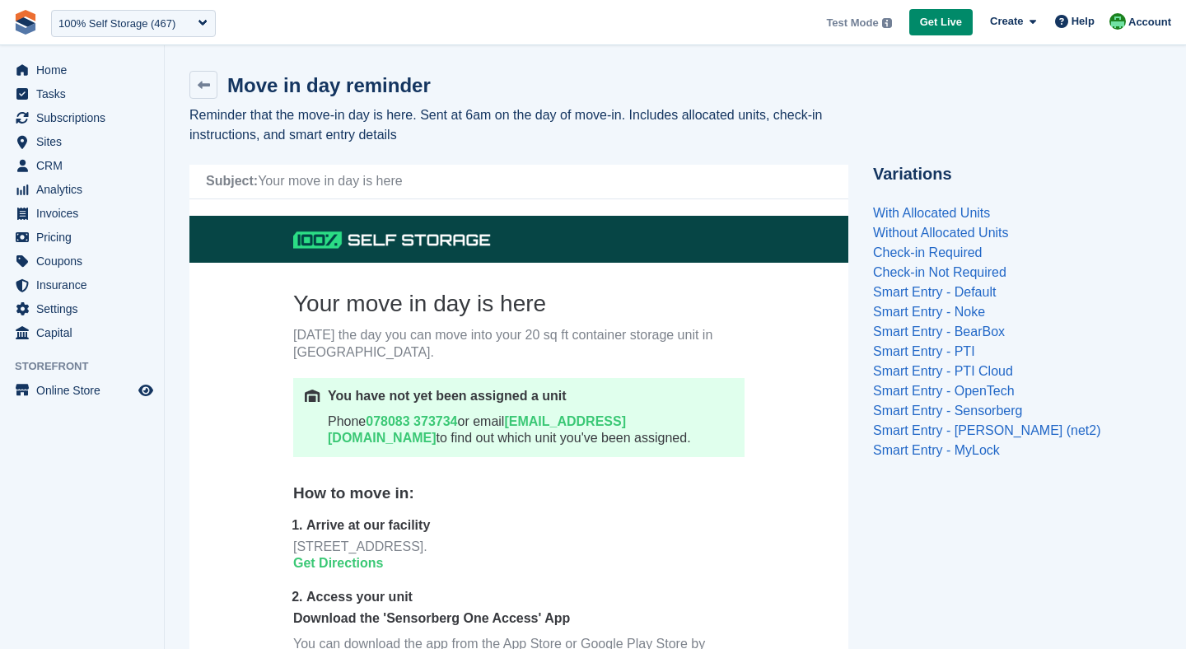
scroll to position [94, 0]
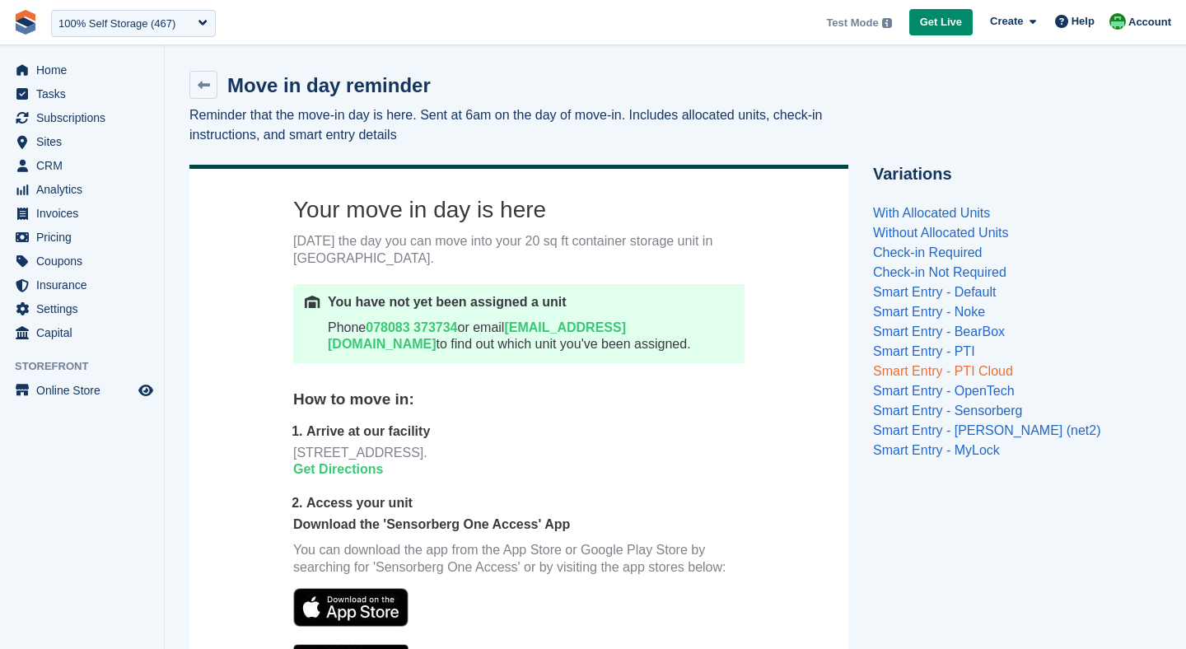
click at [953, 364] on link "Smart Entry - PTI Cloud" at bounding box center [943, 371] width 140 height 14
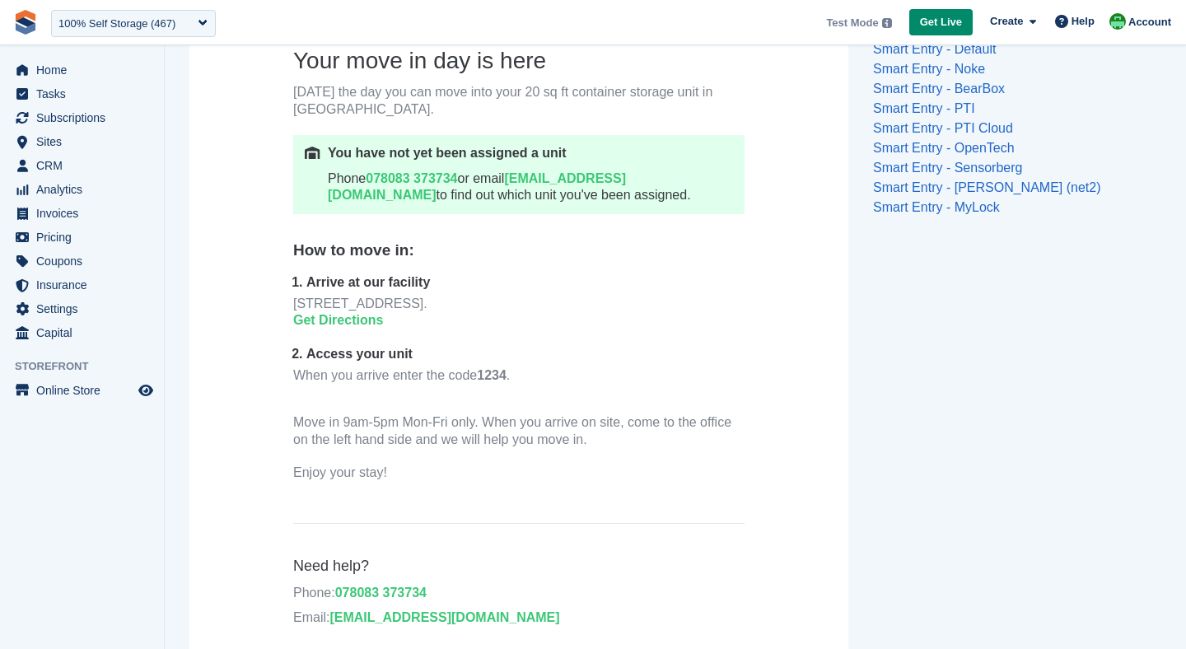
scroll to position [270, 0]
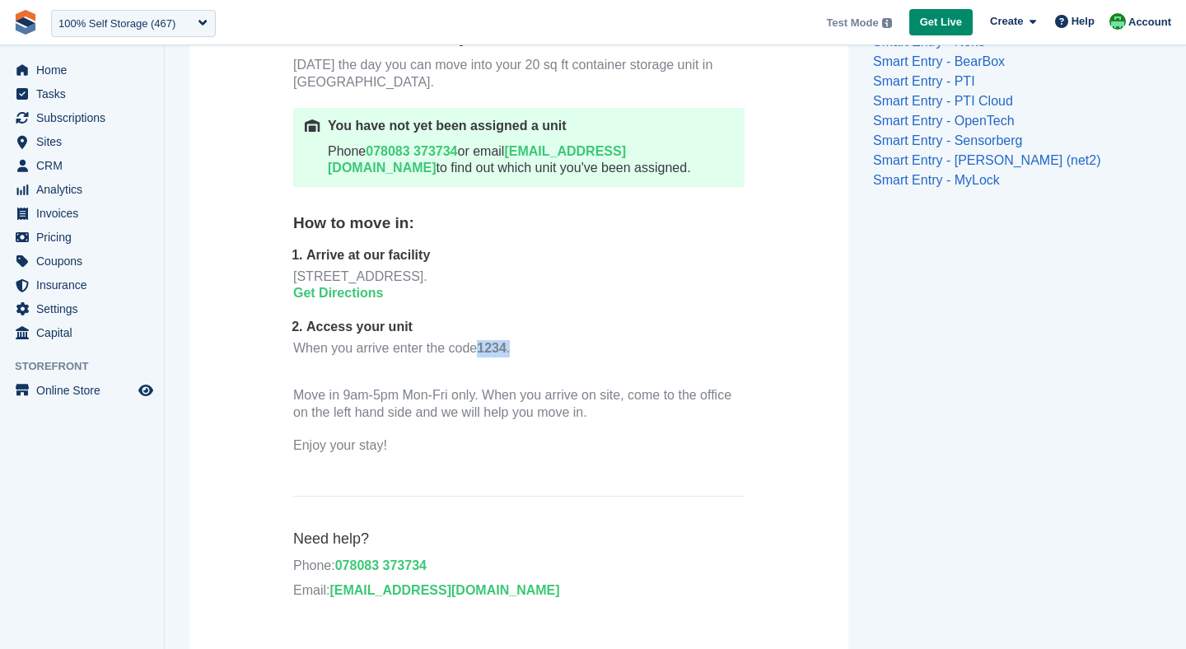
drag, startPoint x: 480, startPoint y: 352, endPoint x: 512, endPoint y: 351, distance: 32.1
click at [512, 351] on p "When you arrive enter the code 1234 ." at bounding box center [518, 357] width 451 height 34
click at [480, 421] on div "Move in 9am-5pm Mon-Fri only. When you arrive on site, come to the office on th…" at bounding box center [518, 404] width 451 height 35
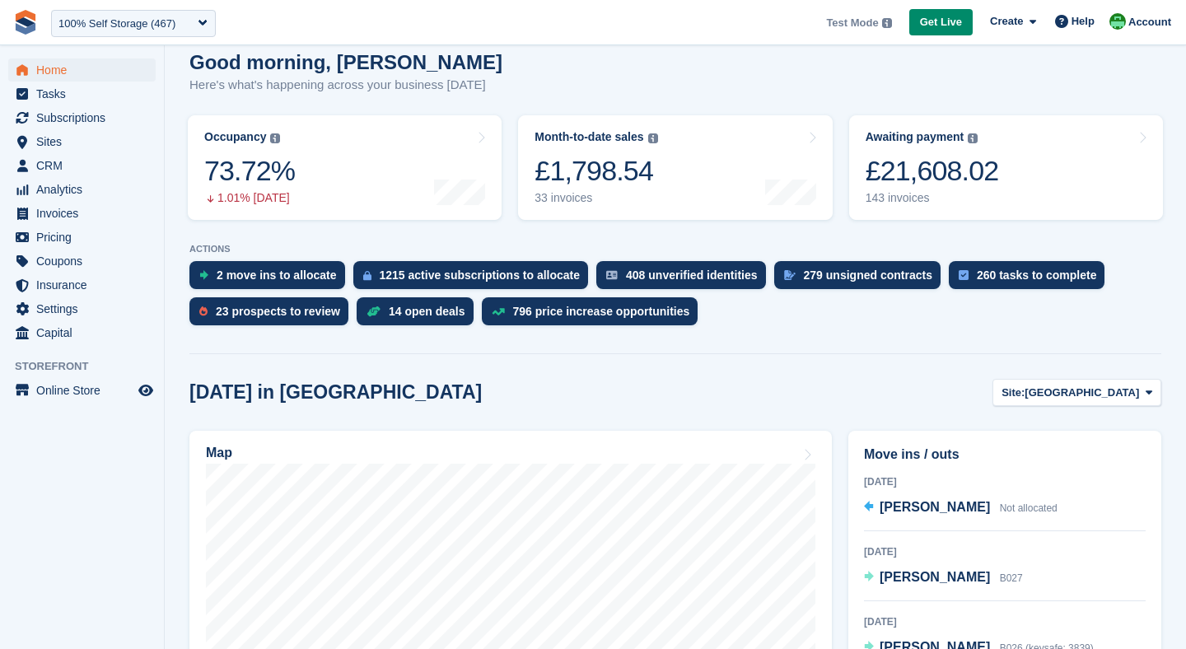
scroll to position [145, 0]
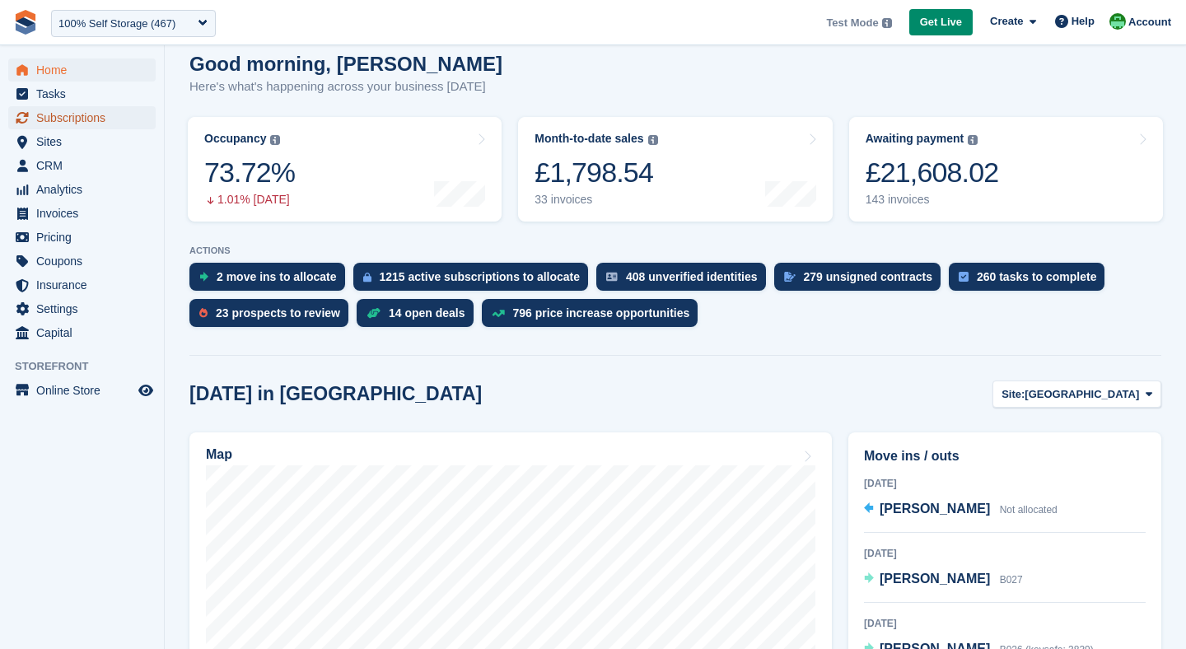
click at [66, 113] on span "Subscriptions" at bounding box center [85, 117] width 99 height 23
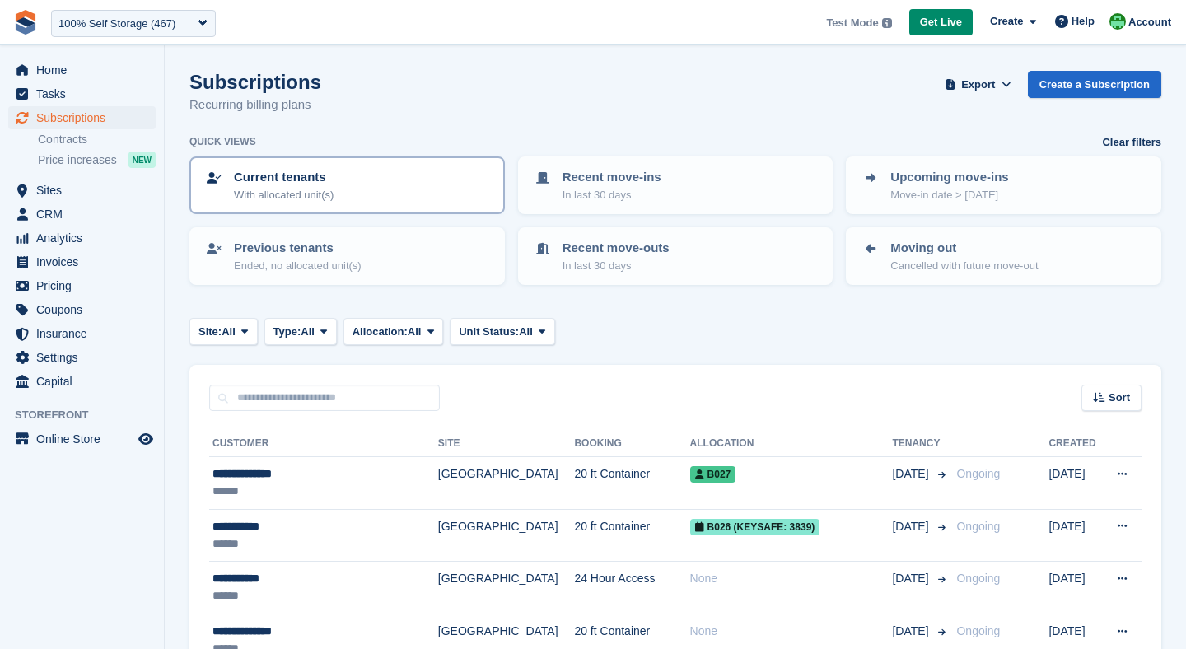
click at [286, 180] on p "Current tenants" at bounding box center [284, 177] width 100 height 19
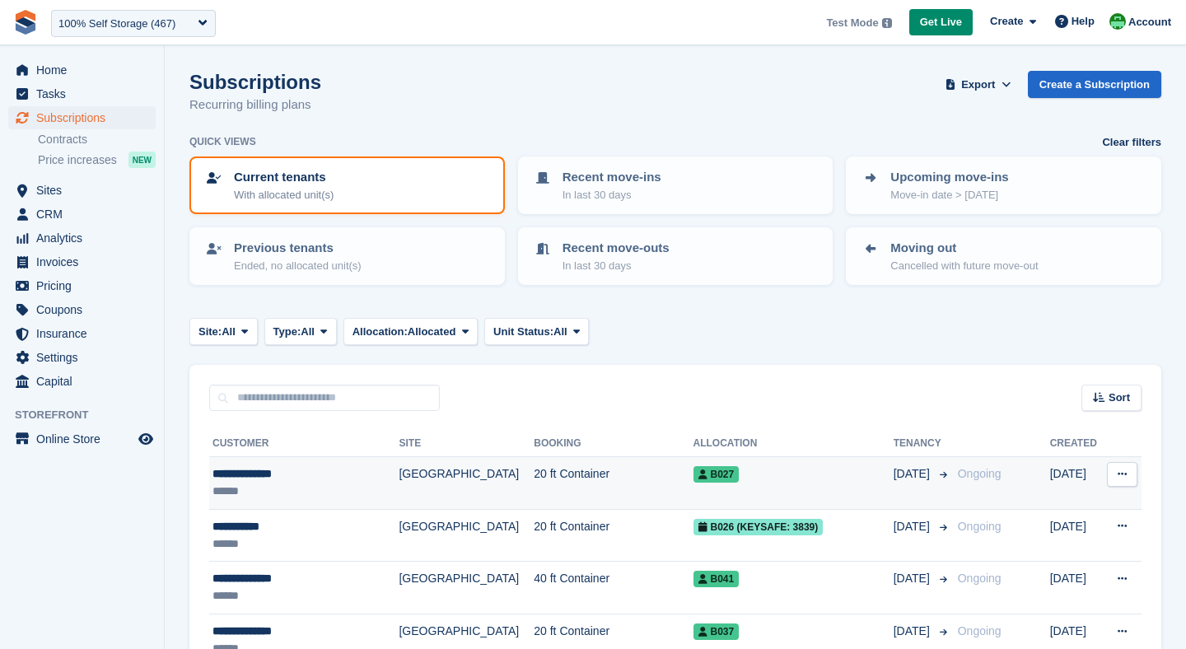
click at [539, 494] on td "20 ft Container" at bounding box center [613, 483] width 159 height 53
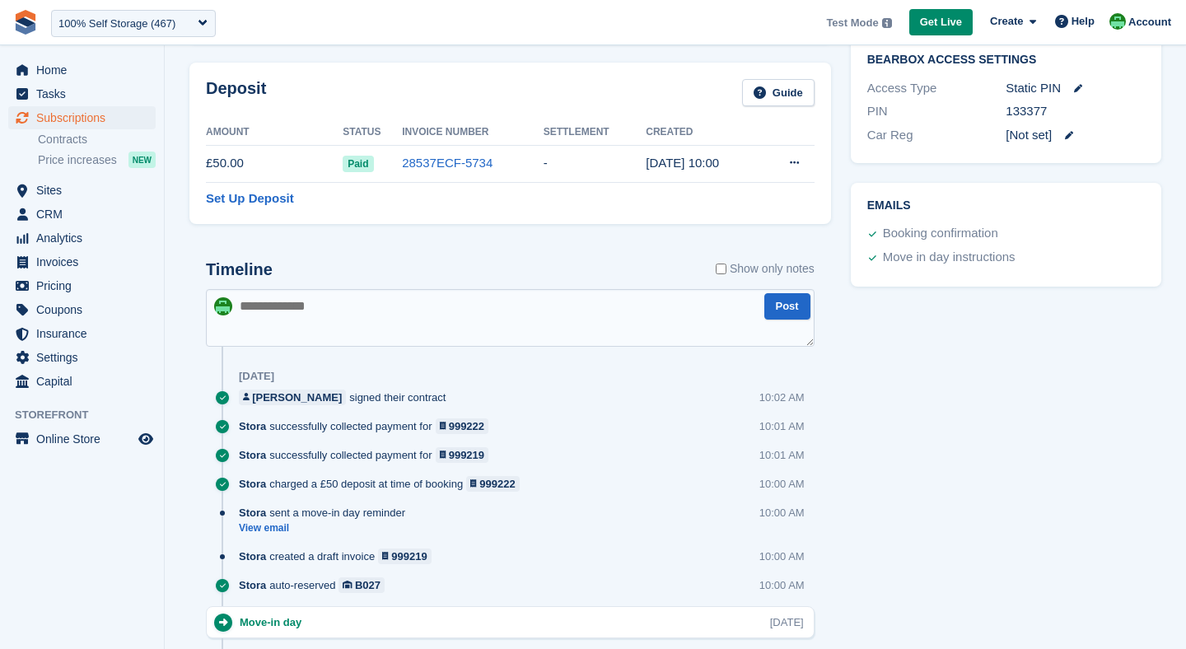
scroll to position [970, 0]
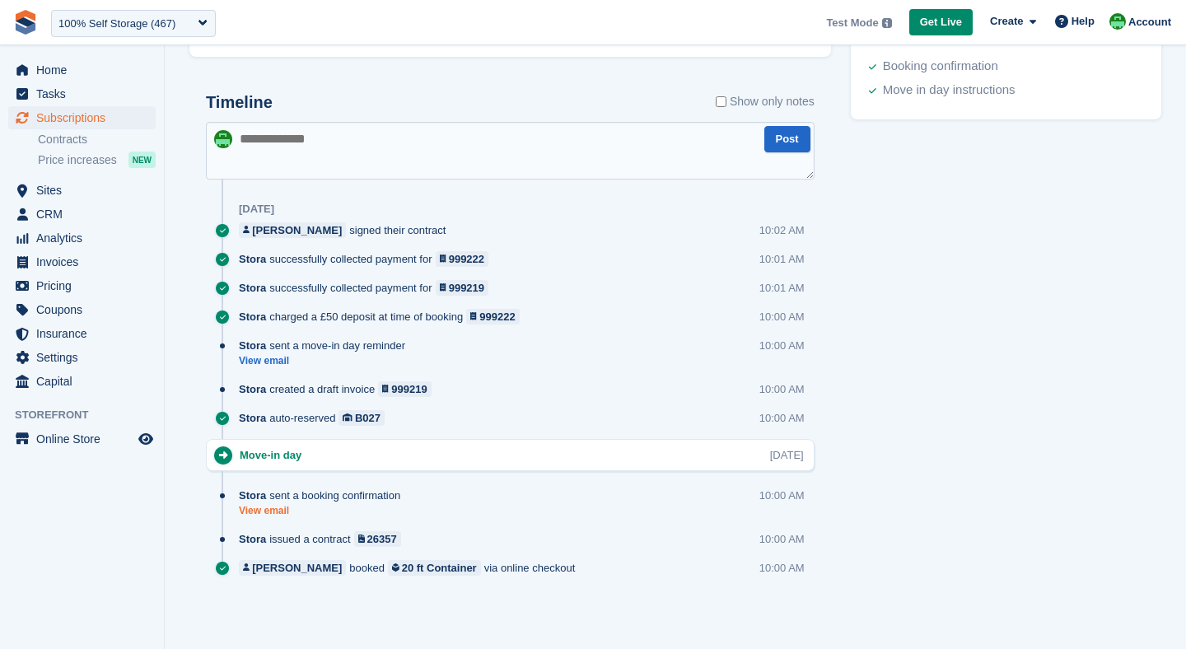
click at [269, 509] on link "View email" at bounding box center [324, 511] width 170 height 14
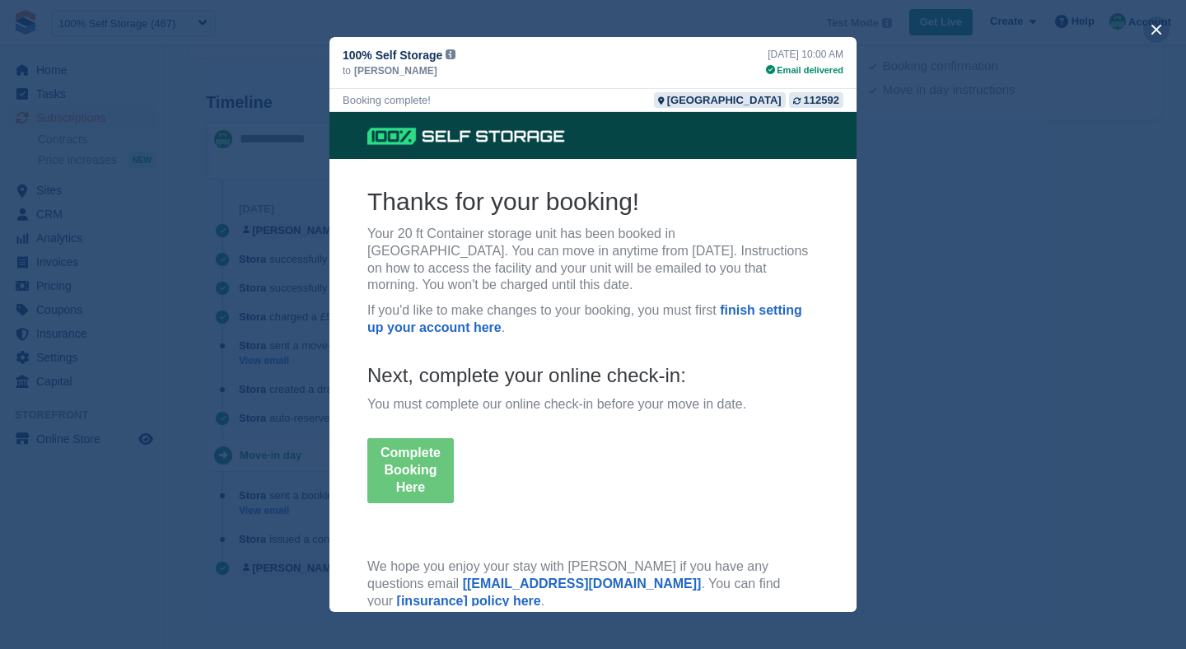
click at [1153, 33] on button "close" at bounding box center [1156, 29] width 26 height 26
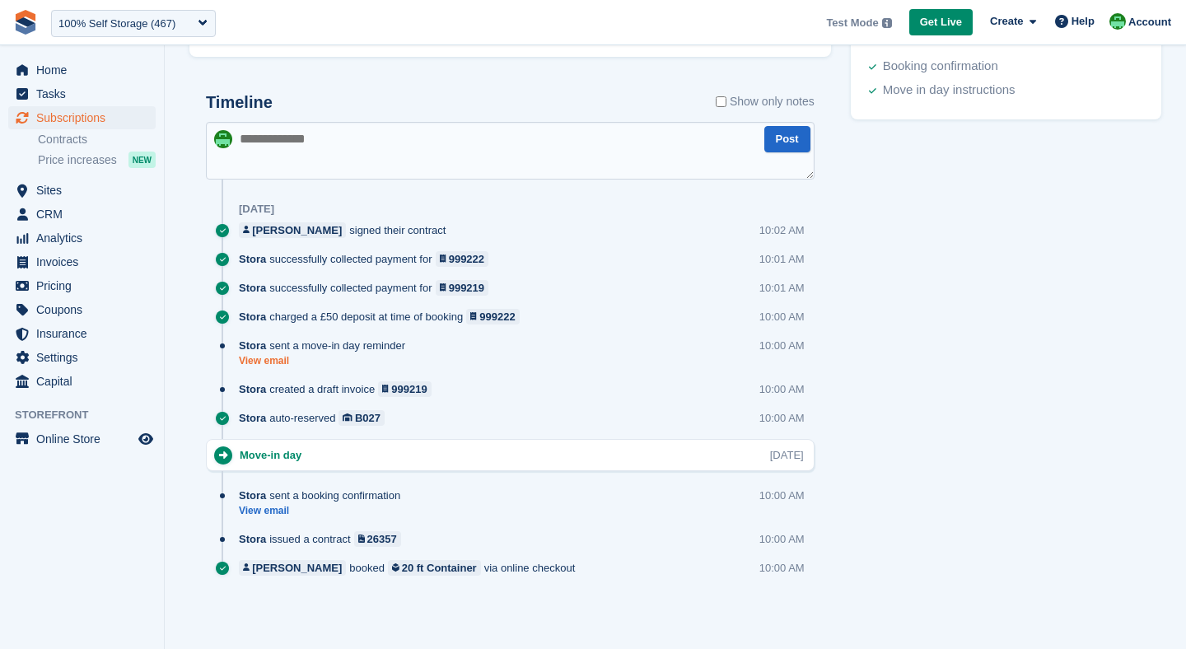
click at [252, 363] on link "View email" at bounding box center [326, 361] width 175 height 14
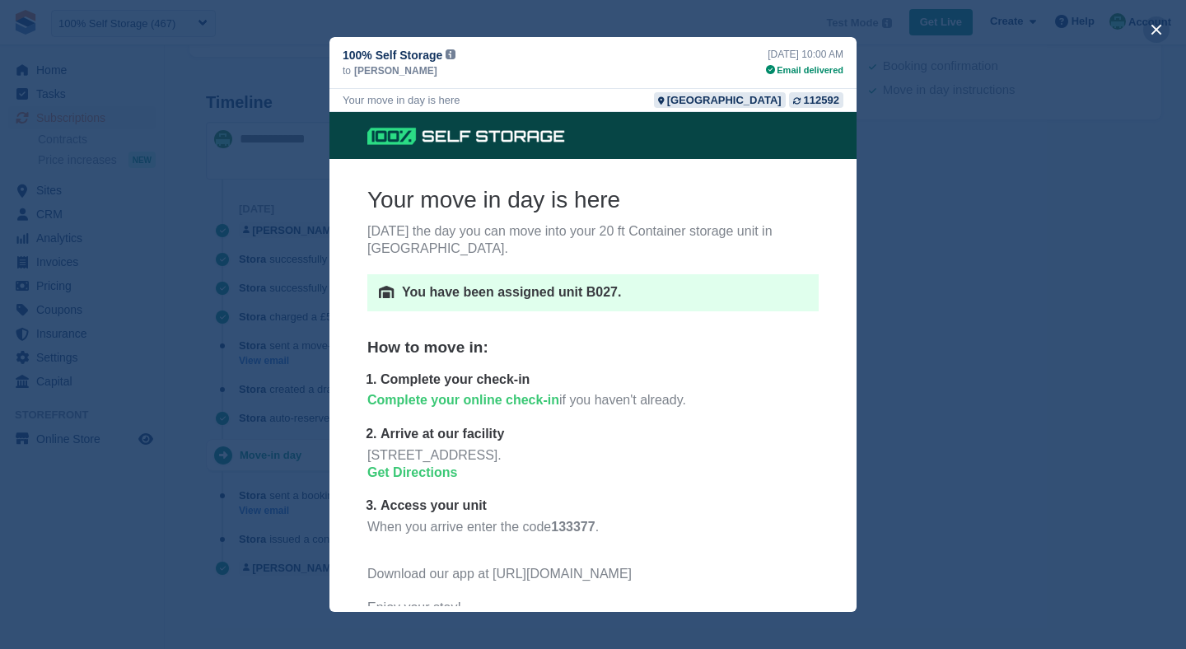
click at [1159, 25] on button "close" at bounding box center [1156, 29] width 26 height 26
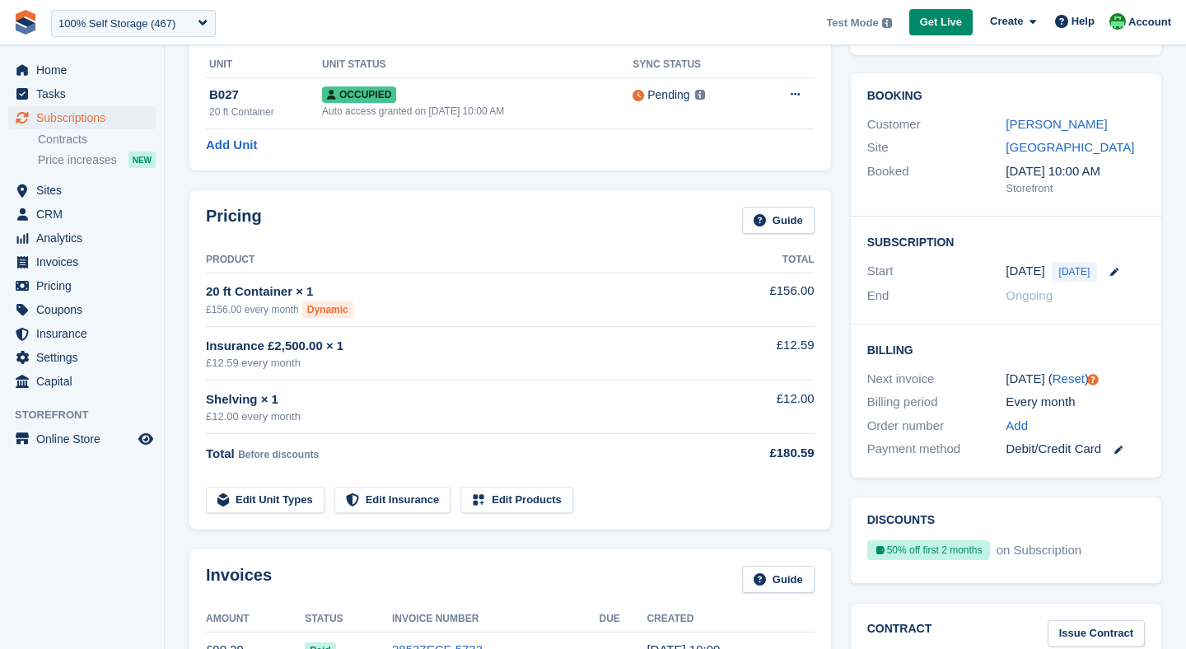
scroll to position [92, 0]
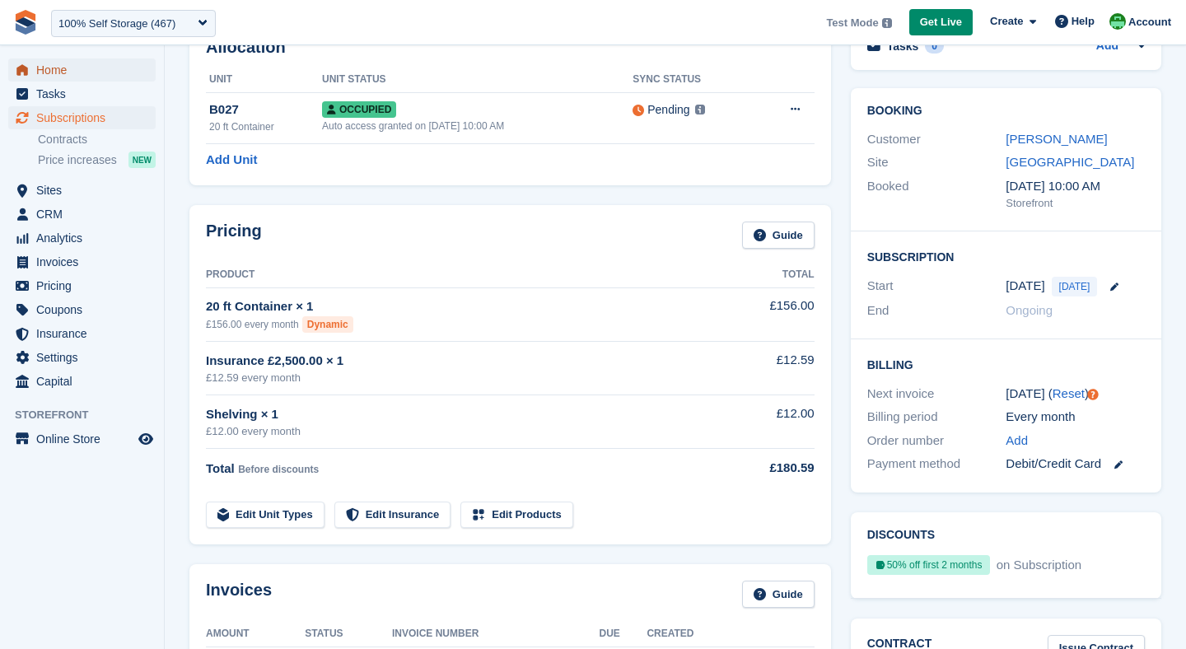
click at [75, 72] on span "Home" at bounding box center [85, 69] width 99 height 23
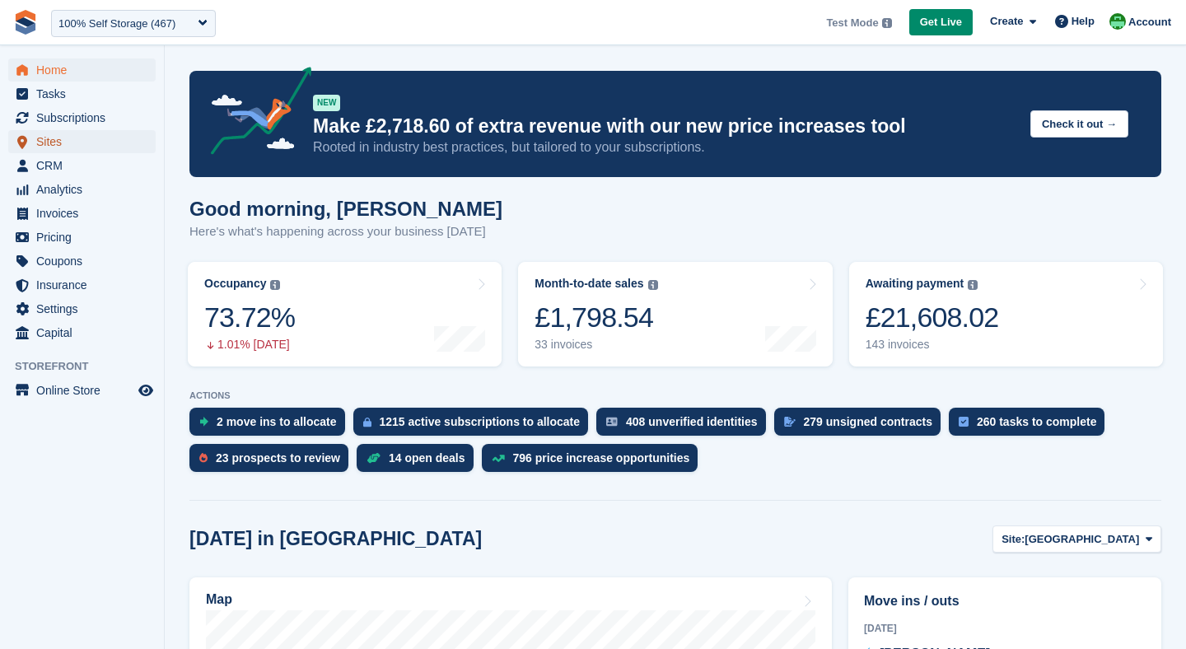
click at [44, 135] on span "Sites" at bounding box center [85, 141] width 99 height 23
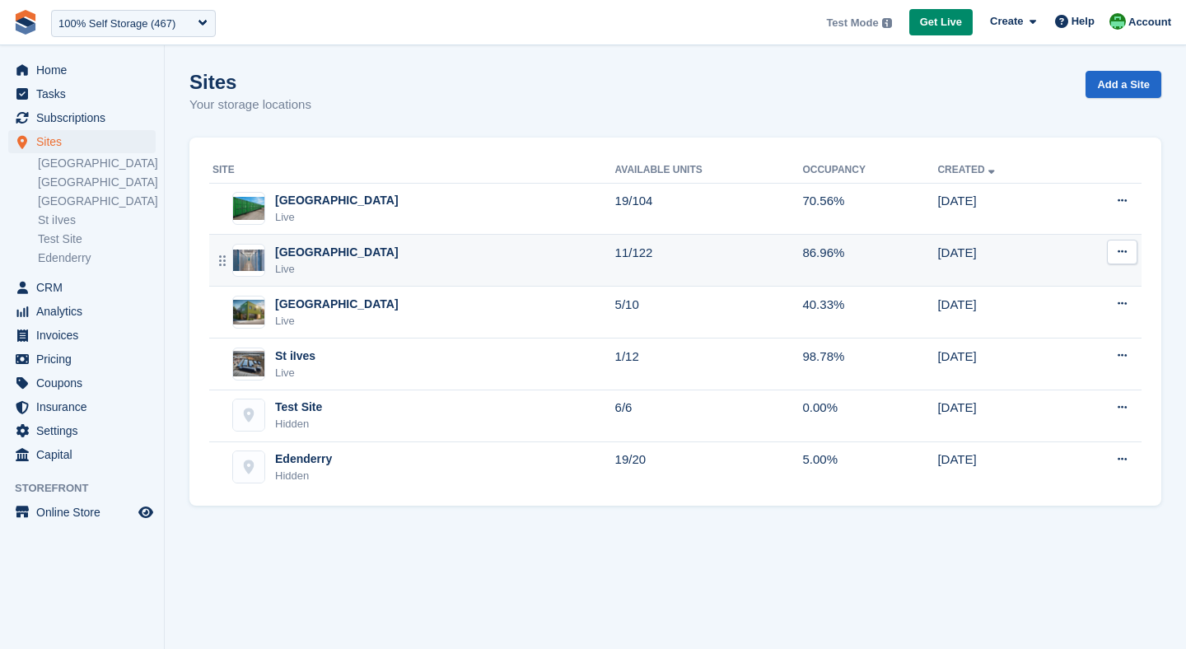
click at [361, 271] on div "Leicester Live" at bounding box center [413, 261] width 403 height 34
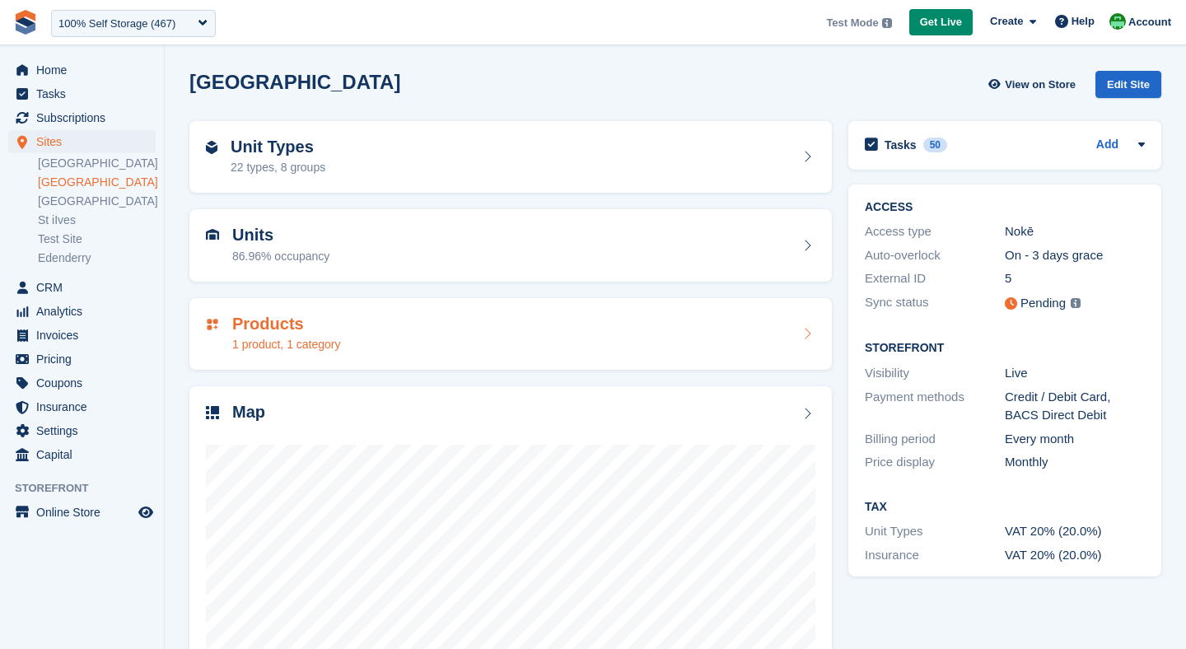
click at [403, 364] on div "Products 1 product, 1 category" at bounding box center [510, 334] width 642 height 72
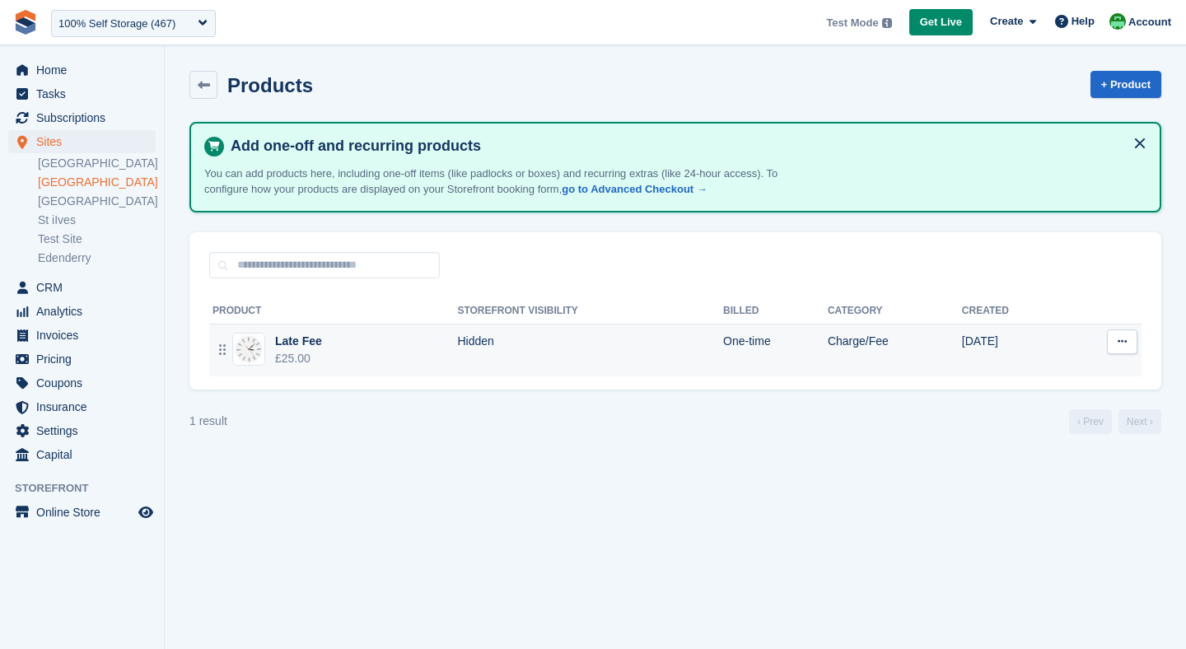
click at [1126, 342] on button at bounding box center [1122, 341] width 30 height 25
click at [1043, 389] on p "Edit product" at bounding box center [1057, 395] width 143 height 21
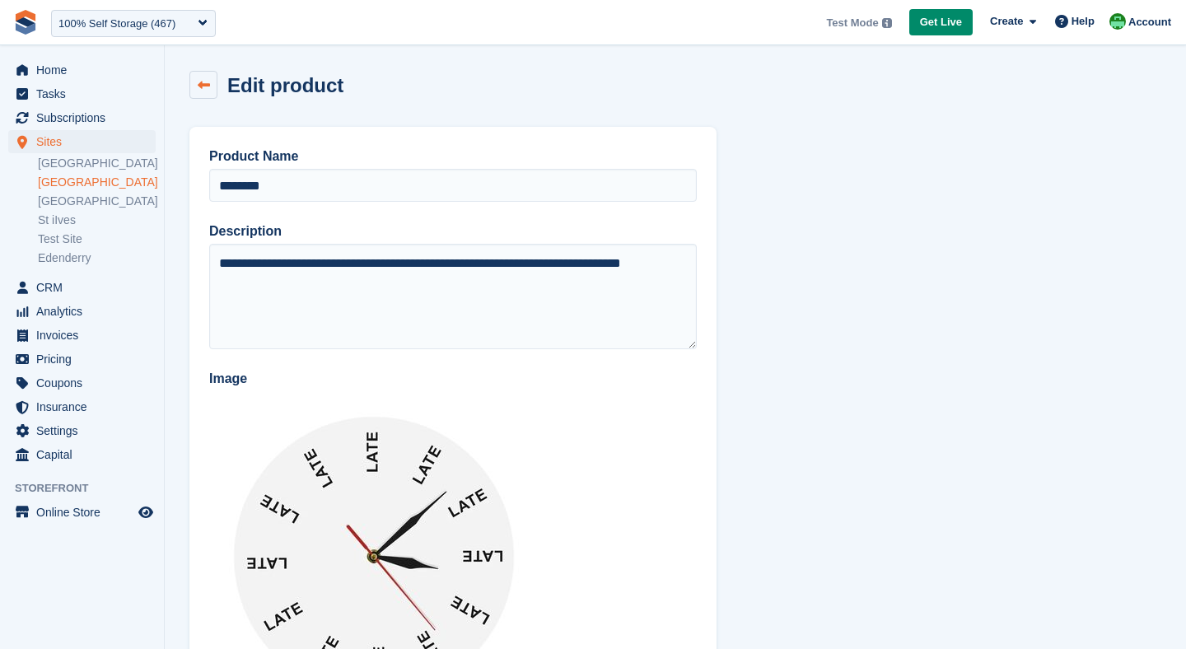
click at [203, 89] on icon at bounding box center [204, 85] width 12 height 12
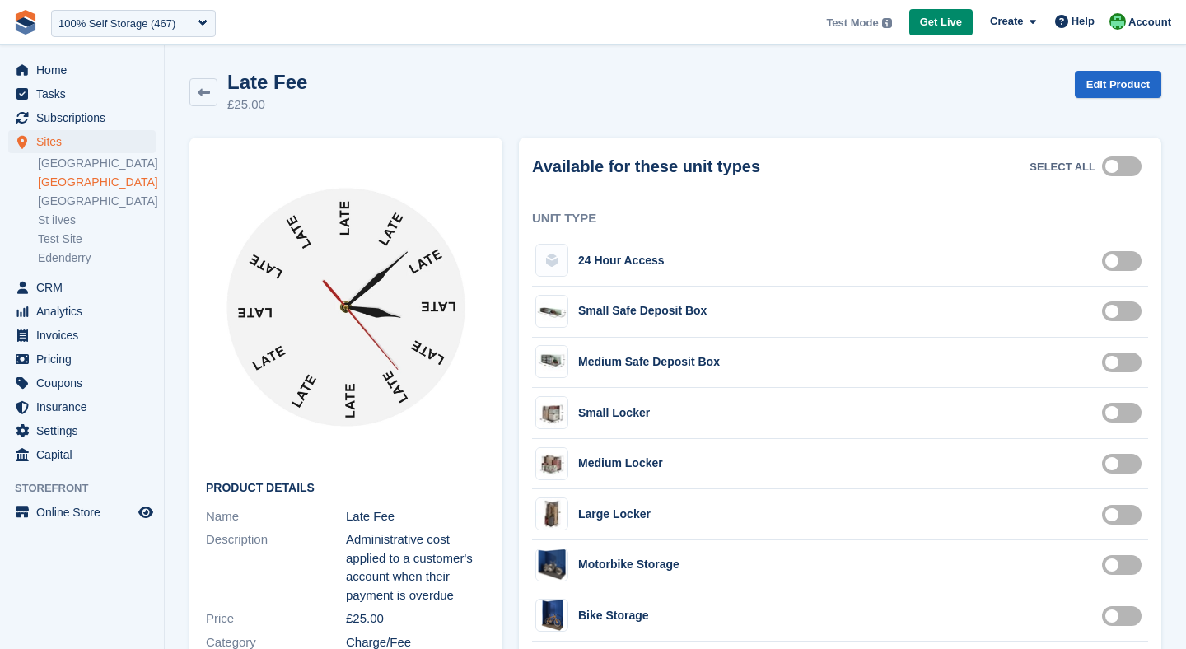
click at [1122, 262] on label "7490" at bounding box center [1125, 260] width 46 height 2
click at [1117, 262] on label "7490" at bounding box center [1125, 260] width 46 height 2
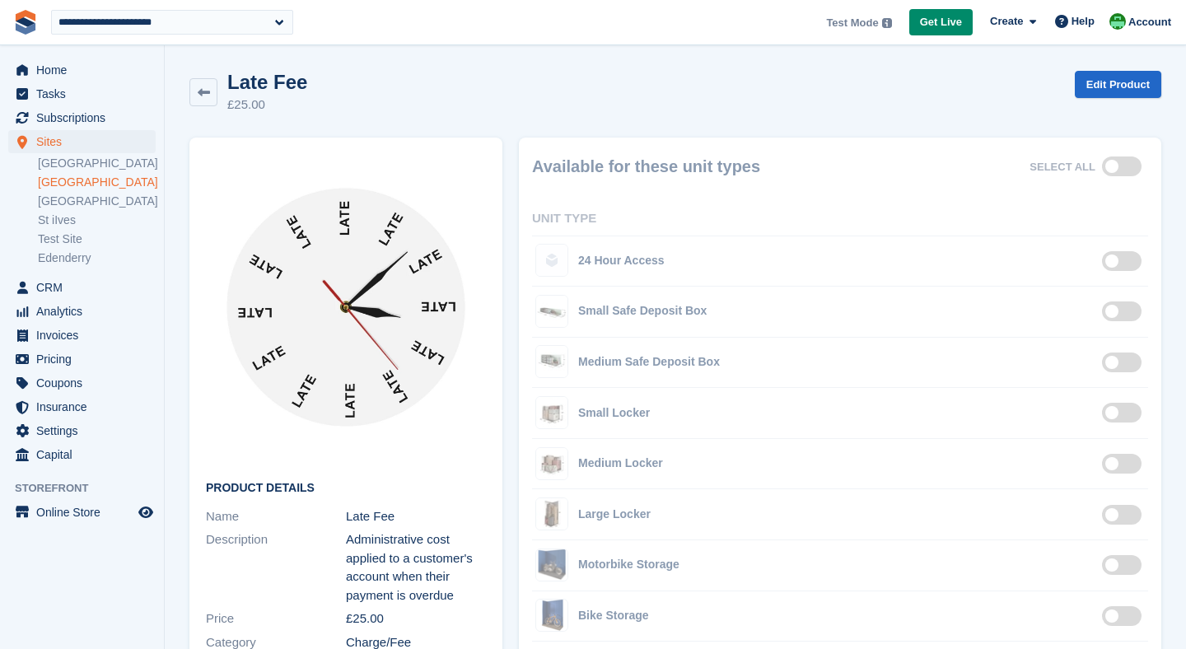
click at [196, 94] on link at bounding box center [203, 92] width 28 height 28
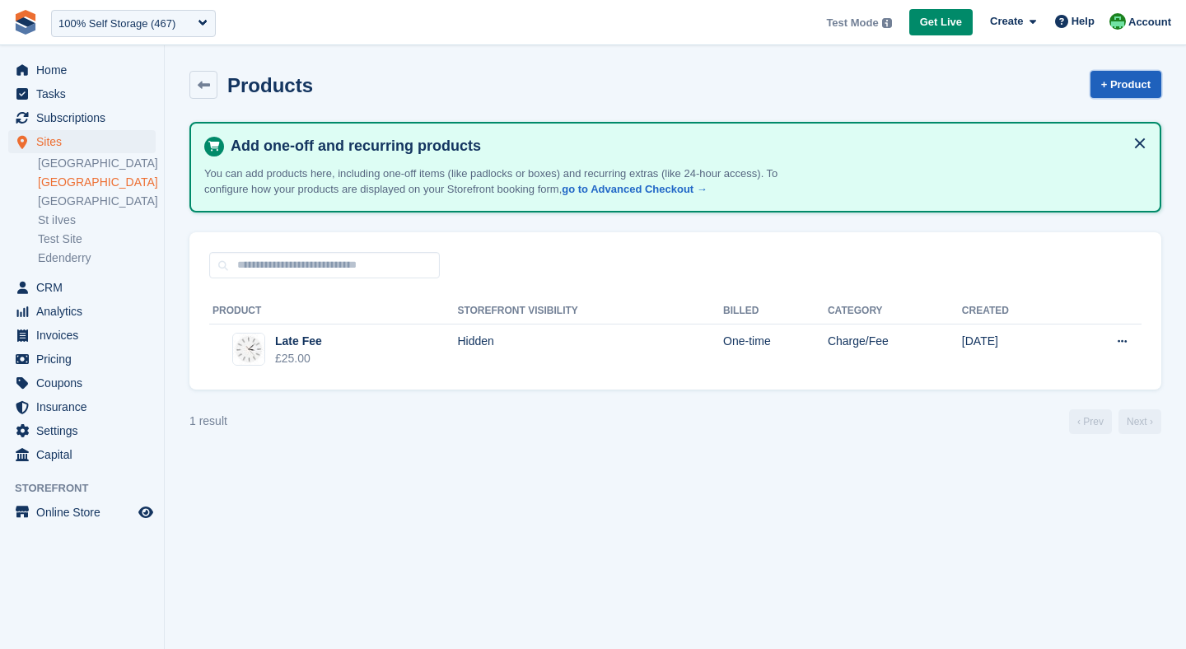
click at [1105, 80] on link "+ Product" at bounding box center [1125, 84] width 71 height 27
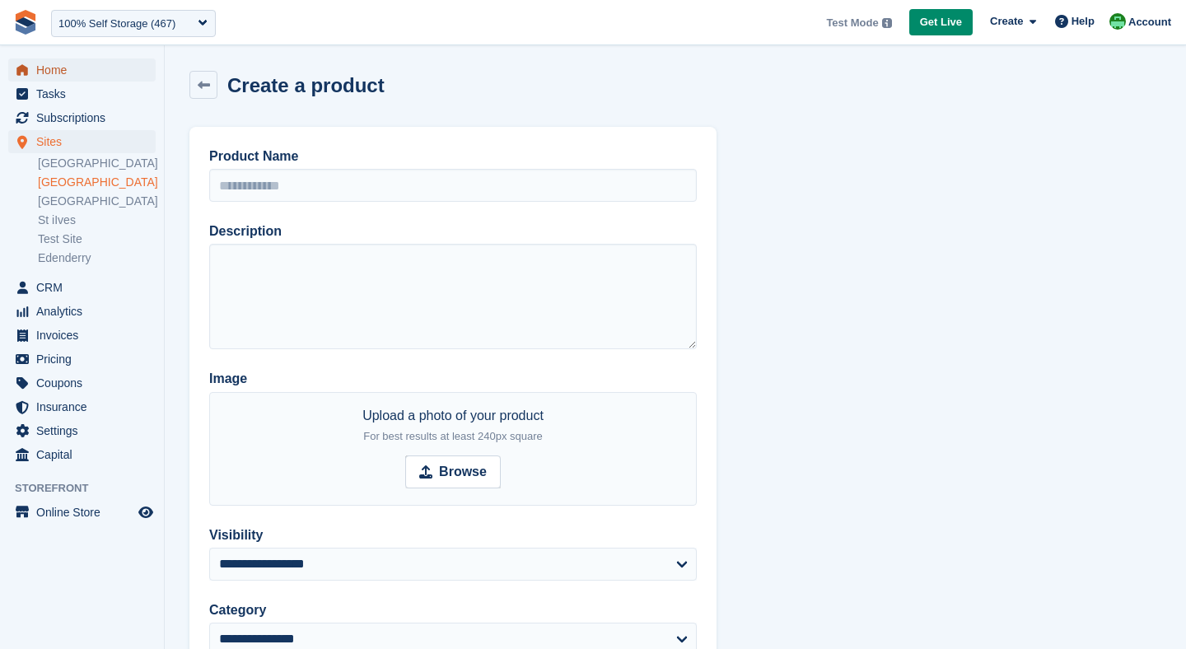
click at [69, 76] on span "Home" at bounding box center [85, 69] width 99 height 23
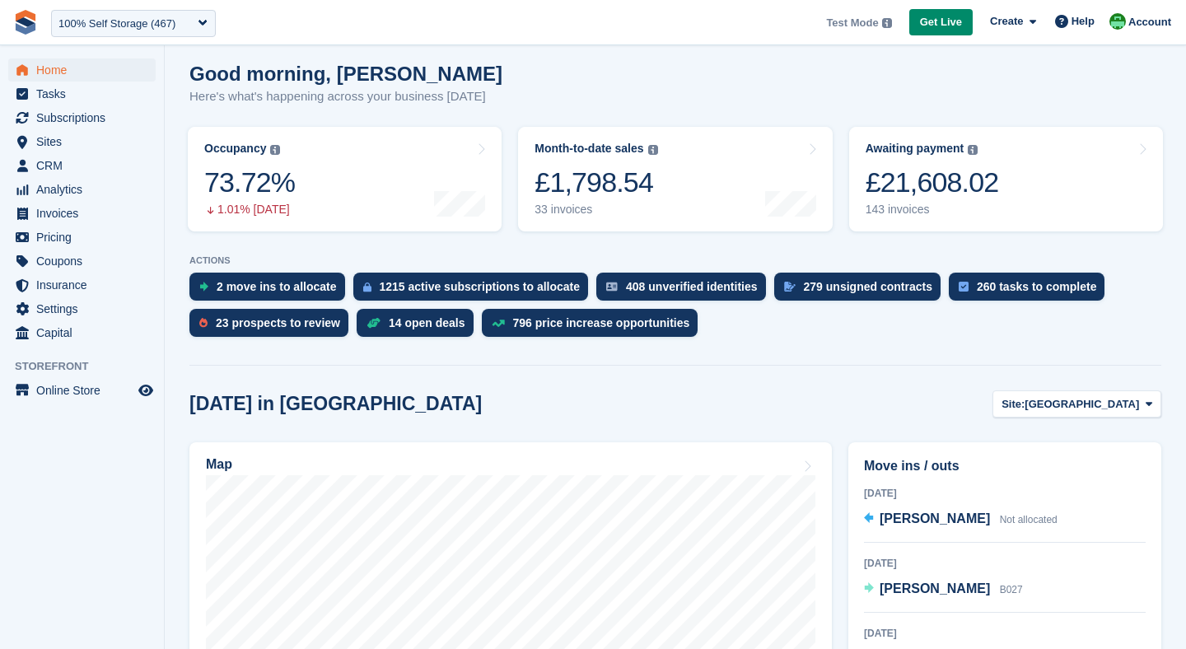
scroll to position [139, 0]
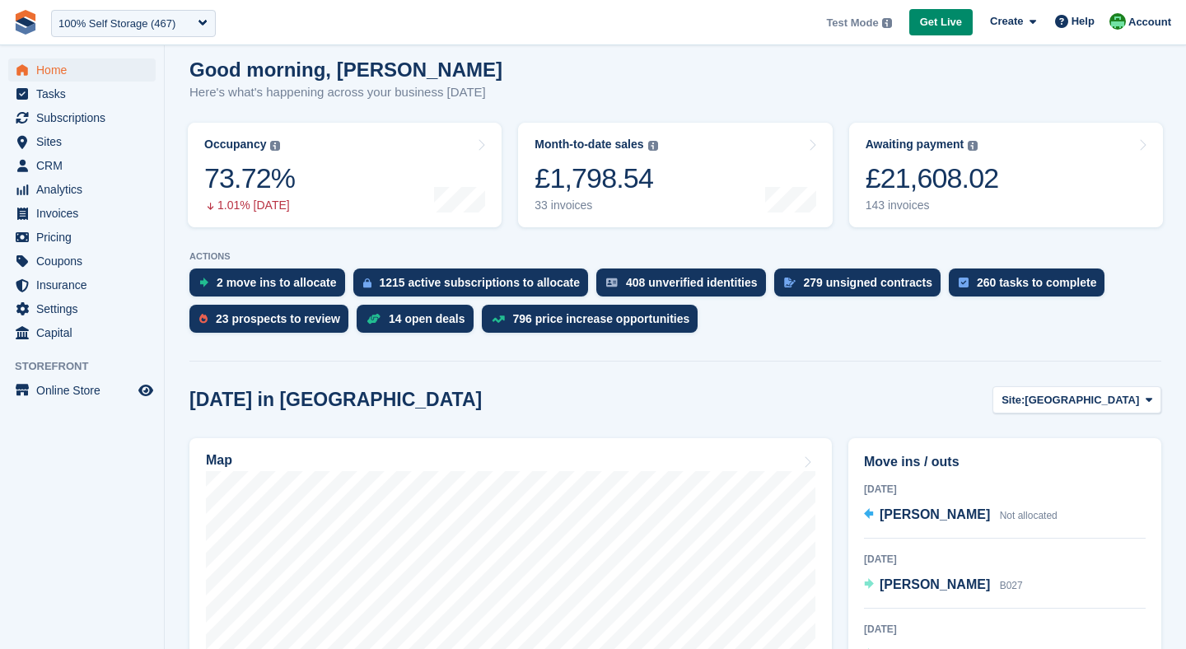
click at [774, 391] on div "Today in Nottingham Site: Nottingham Nottingham Leicester Richmond Main St iIve…" at bounding box center [675, 399] width 972 height 27
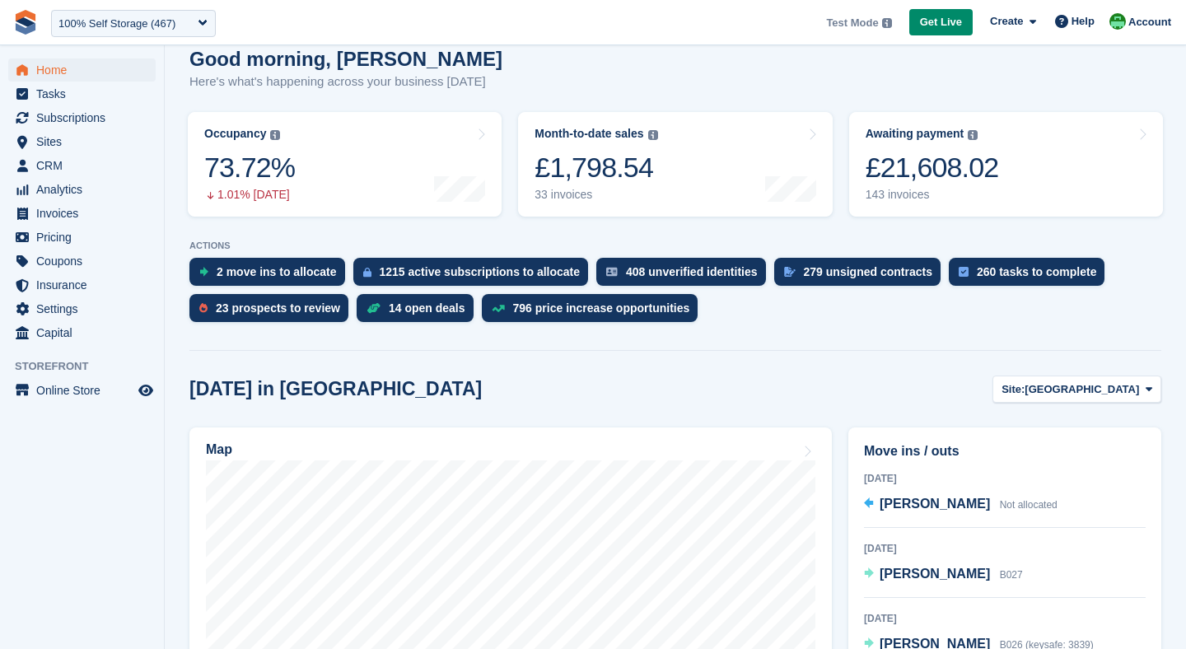
scroll to position [150, 0]
